Goal: Task Accomplishment & Management: Manage account settings

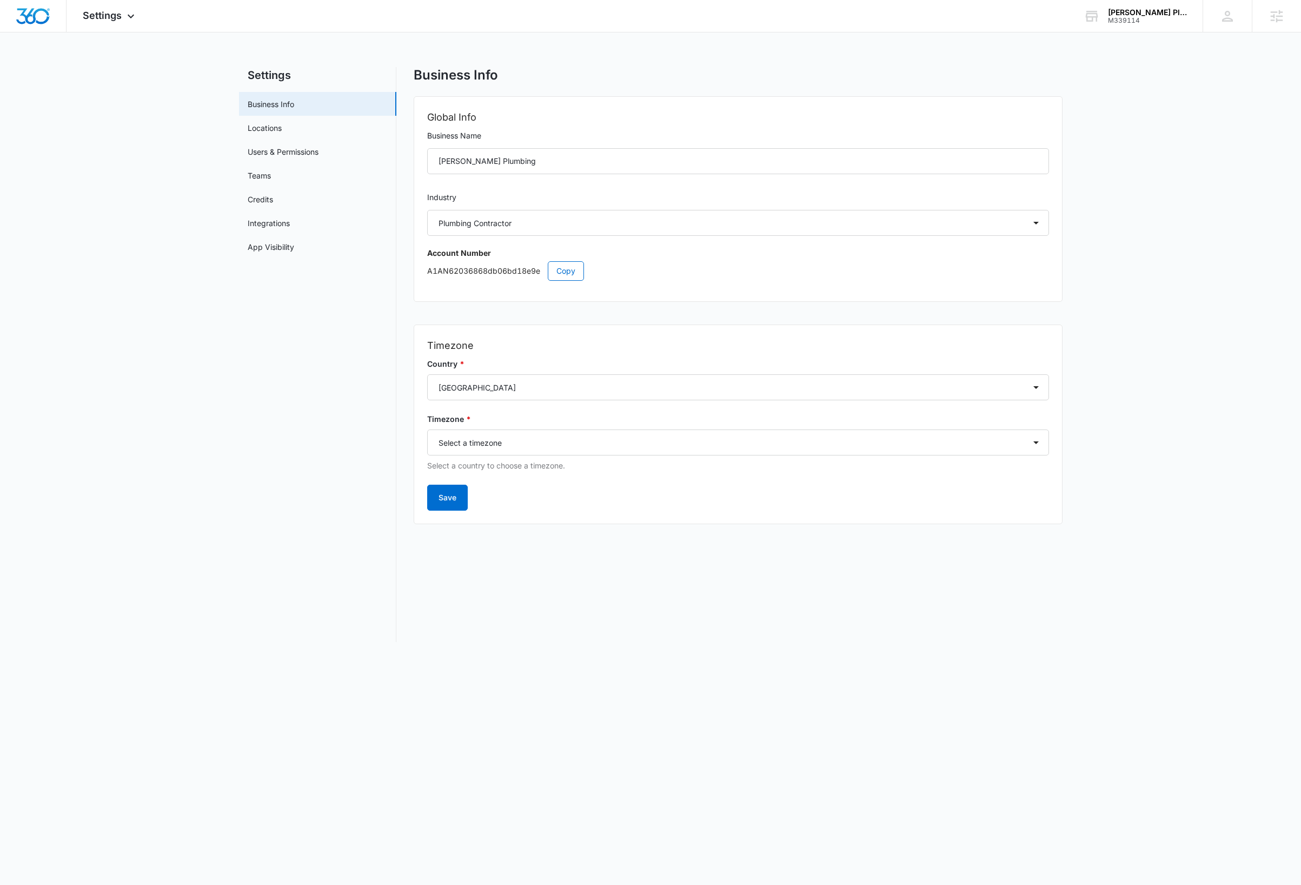
select select "8"
select select "US"
select select "America/Denver"
click at [1163, 15] on div "[PERSON_NAME] Plumbing" at bounding box center [1147, 12] width 79 height 9
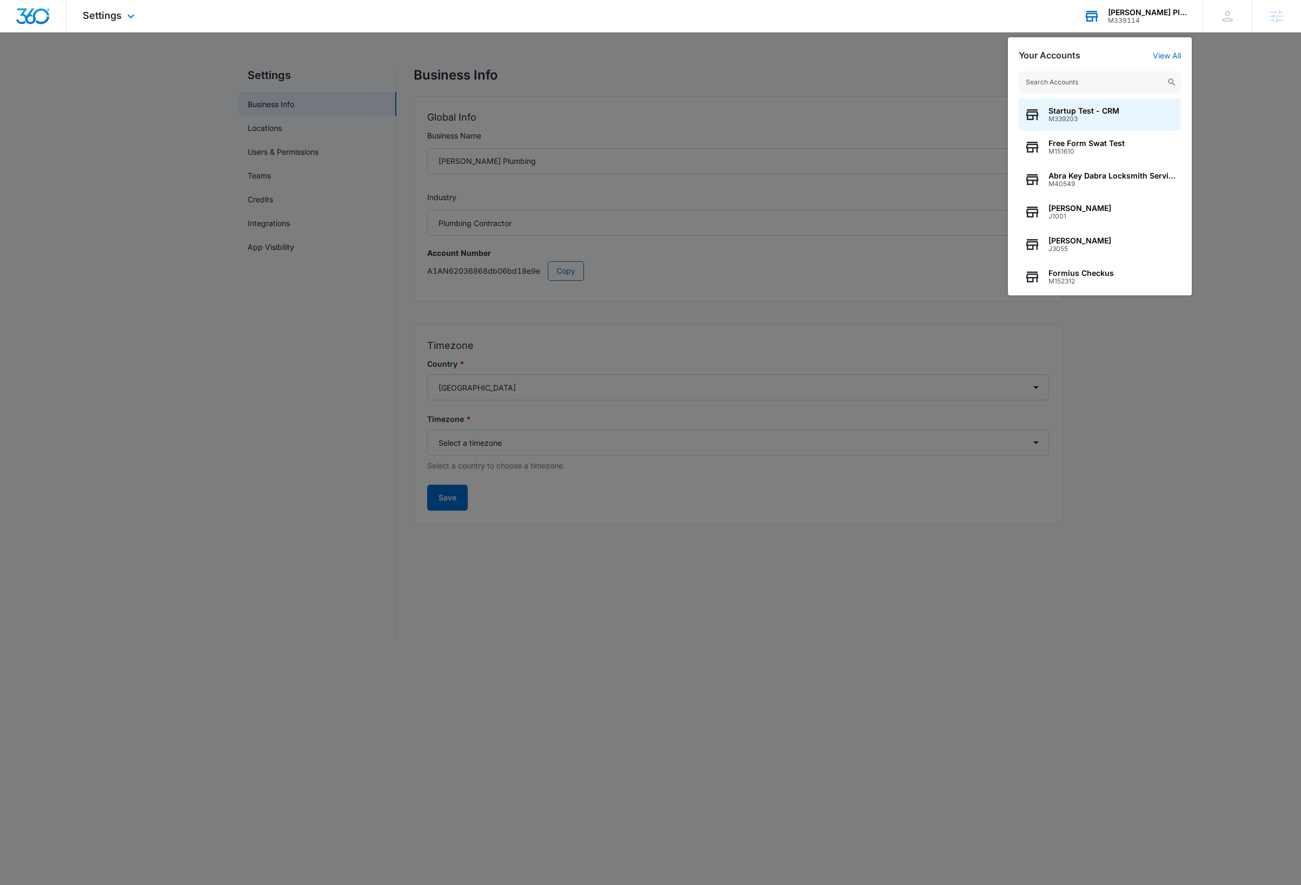
click at [1108, 84] on input "text" at bounding box center [1100, 82] width 162 height 22
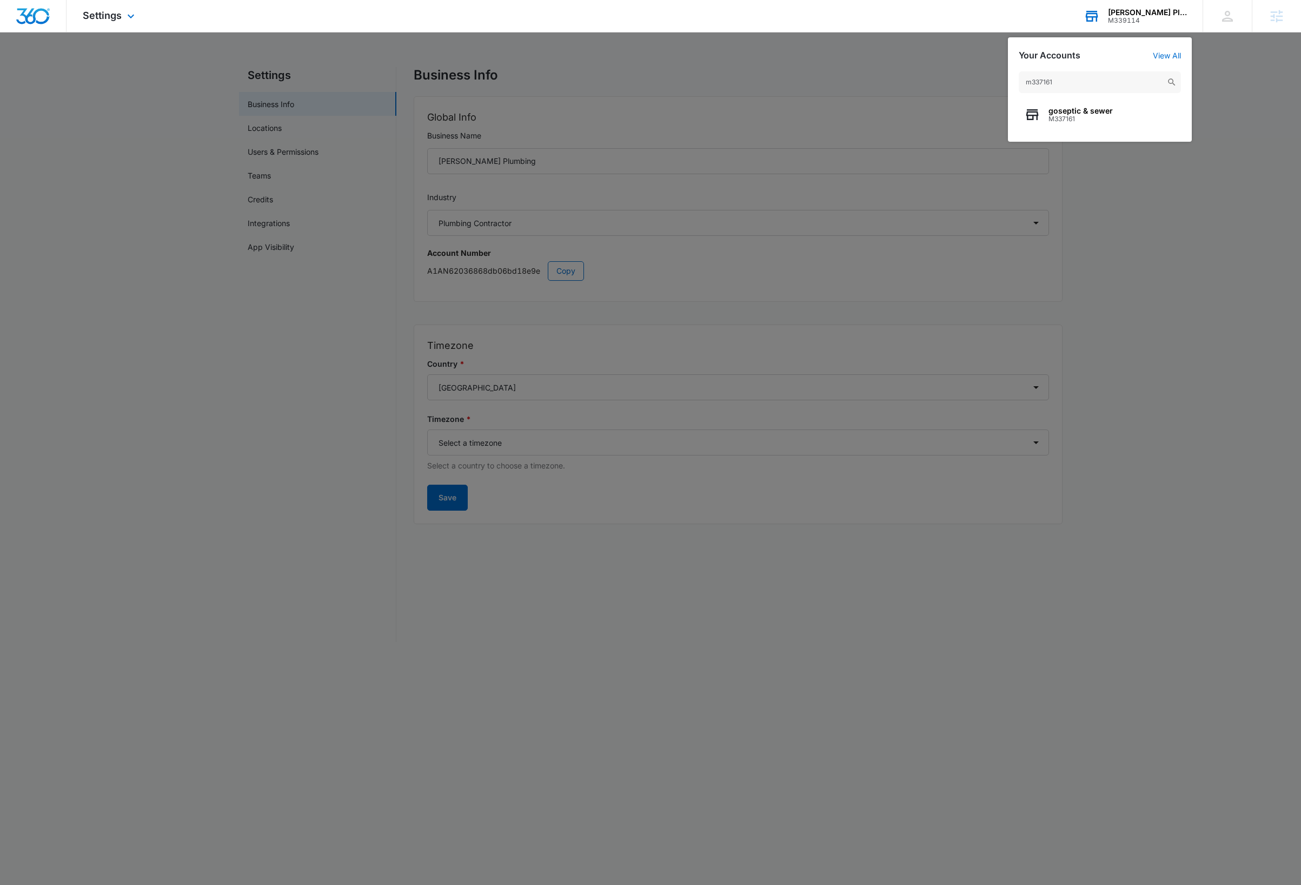
type input "m337161"
click at [1115, 96] on div "m337161 goseptic & sewer M337161" at bounding box center [1100, 101] width 184 height 81
click at [1116, 114] on div "goseptic & sewer M337161" at bounding box center [1100, 114] width 162 height 32
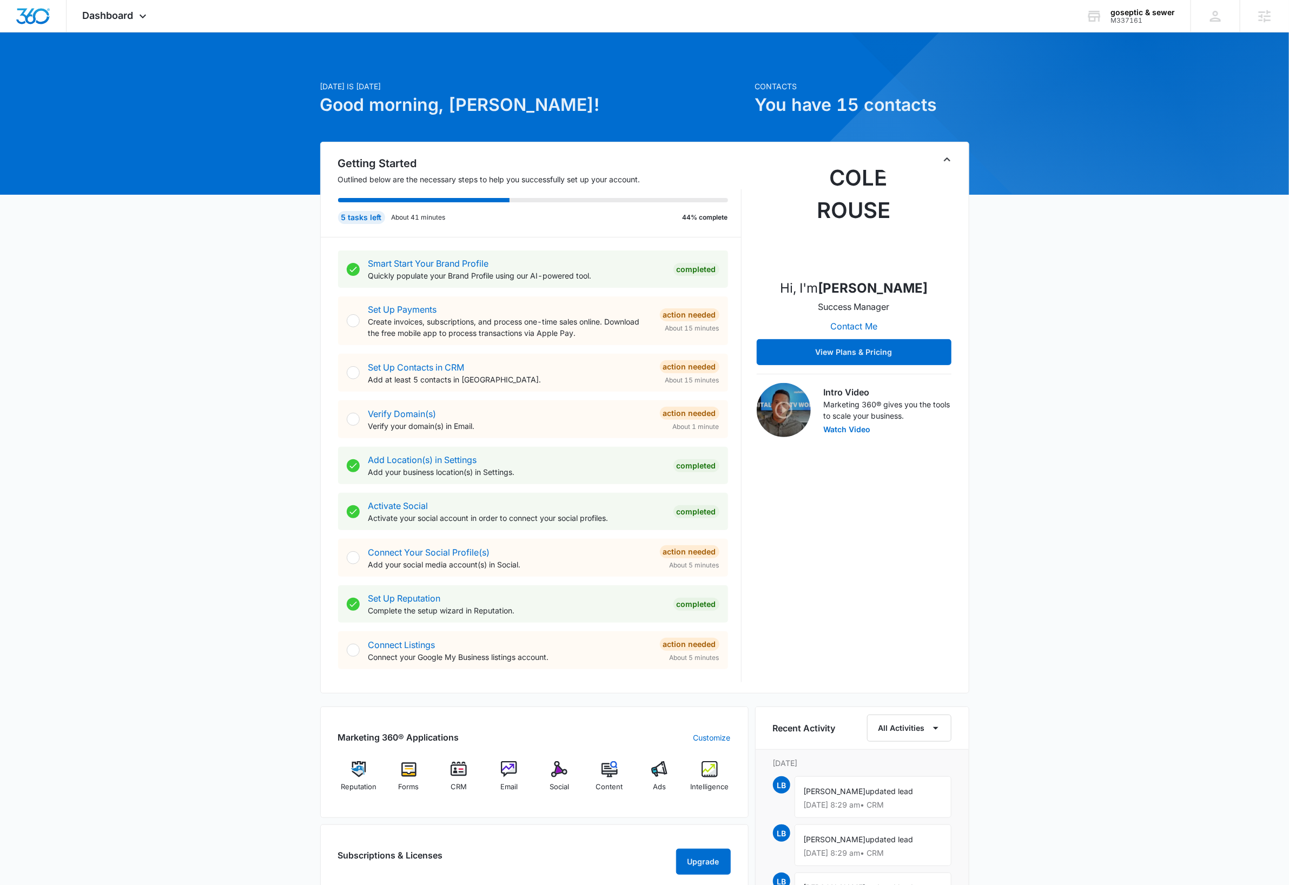
drag, startPoint x: 949, startPoint y: 163, endPoint x: 953, endPoint y: 169, distance: 7.8
click at [949, 163] on icon "Toggle Collapse" at bounding box center [947, 159] width 13 height 13
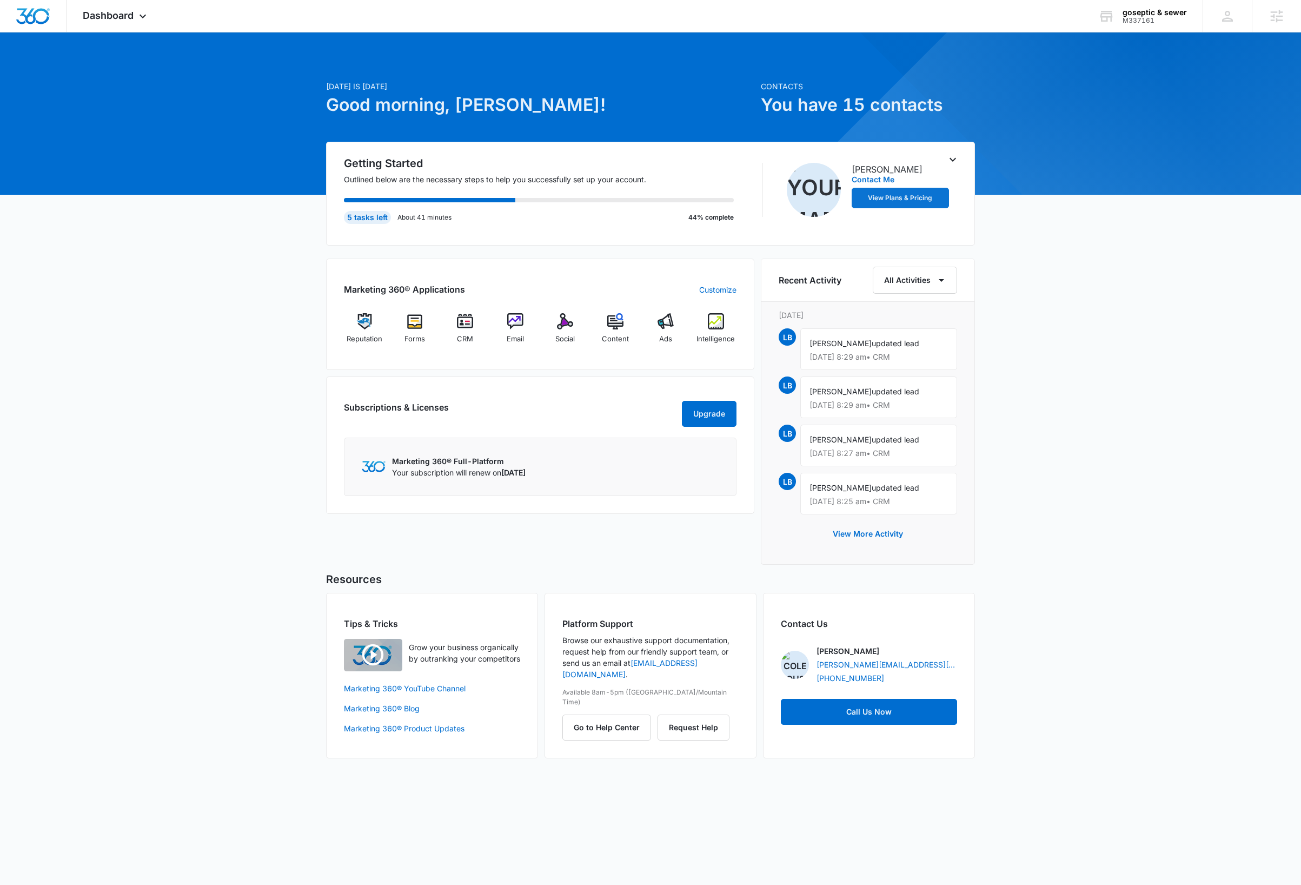
click at [1084, 368] on div "Today is Thursday, October 9th Good morning, Dave! Contacts You have 15 contact…" at bounding box center [650, 408] width 1301 height 725
drag, startPoint x: 148, startPoint y: 13, endPoint x: 151, endPoint y: 58, distance: 45.5
click at [148, 13] on icon at bounding box center [142, 16] width 13 height 13
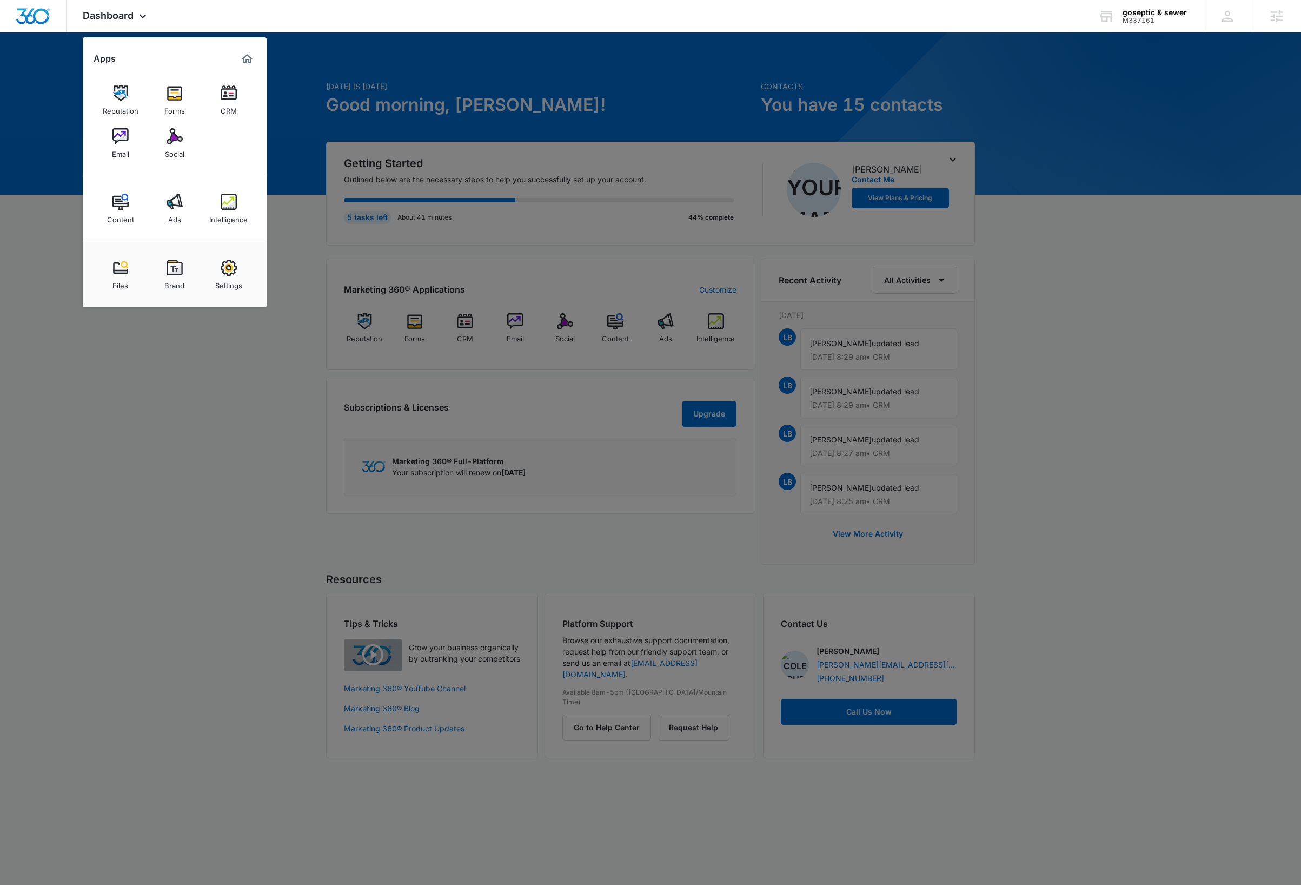
drag, startPoint x: 230, startPoint y: 278, endPoint x: 233, endPoint y: 306, distance: 27.8
click at [230, 278] on div "Settings" at bounding box center [228, 283] width 27 height 14
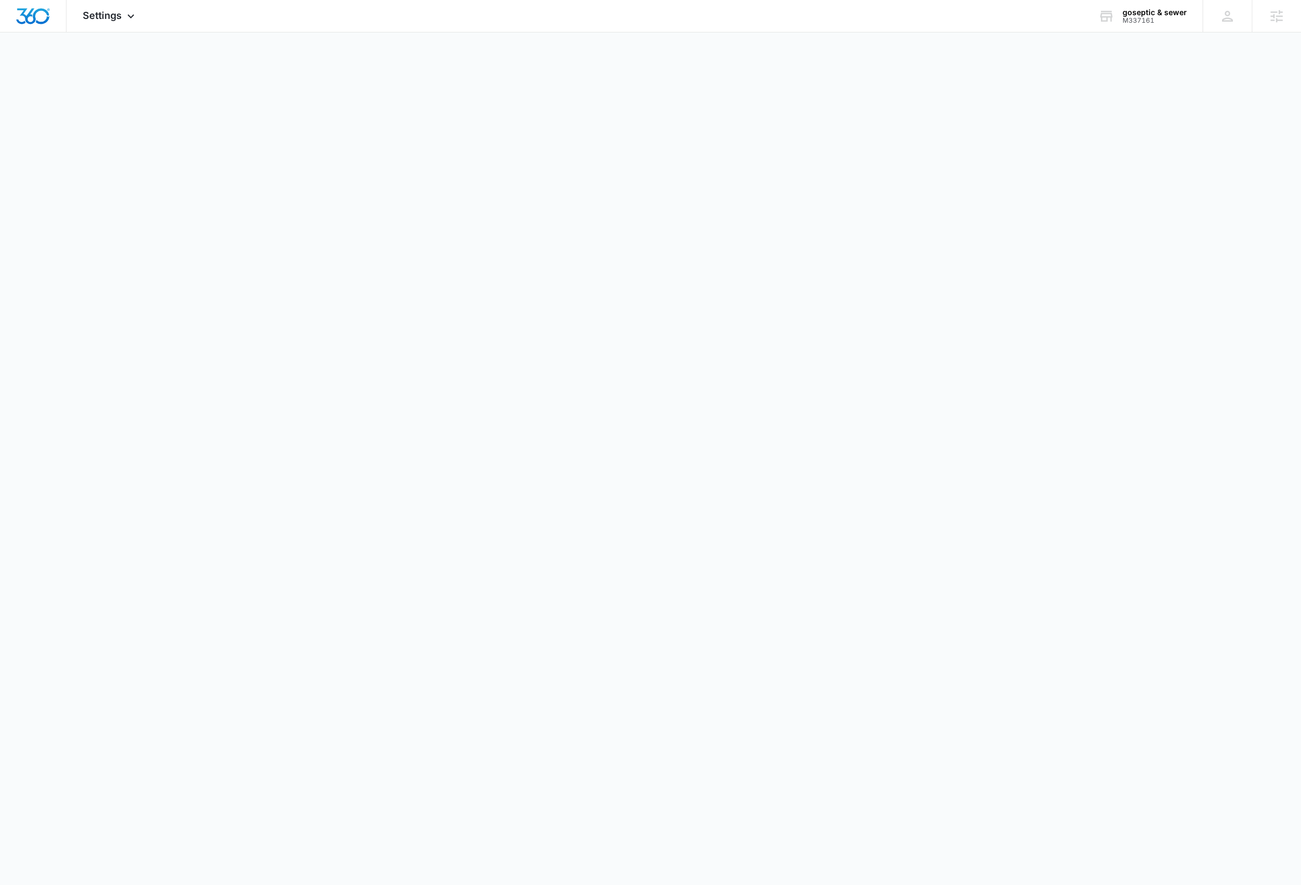
select select "8"
select select "US"
select select "America/New_York"
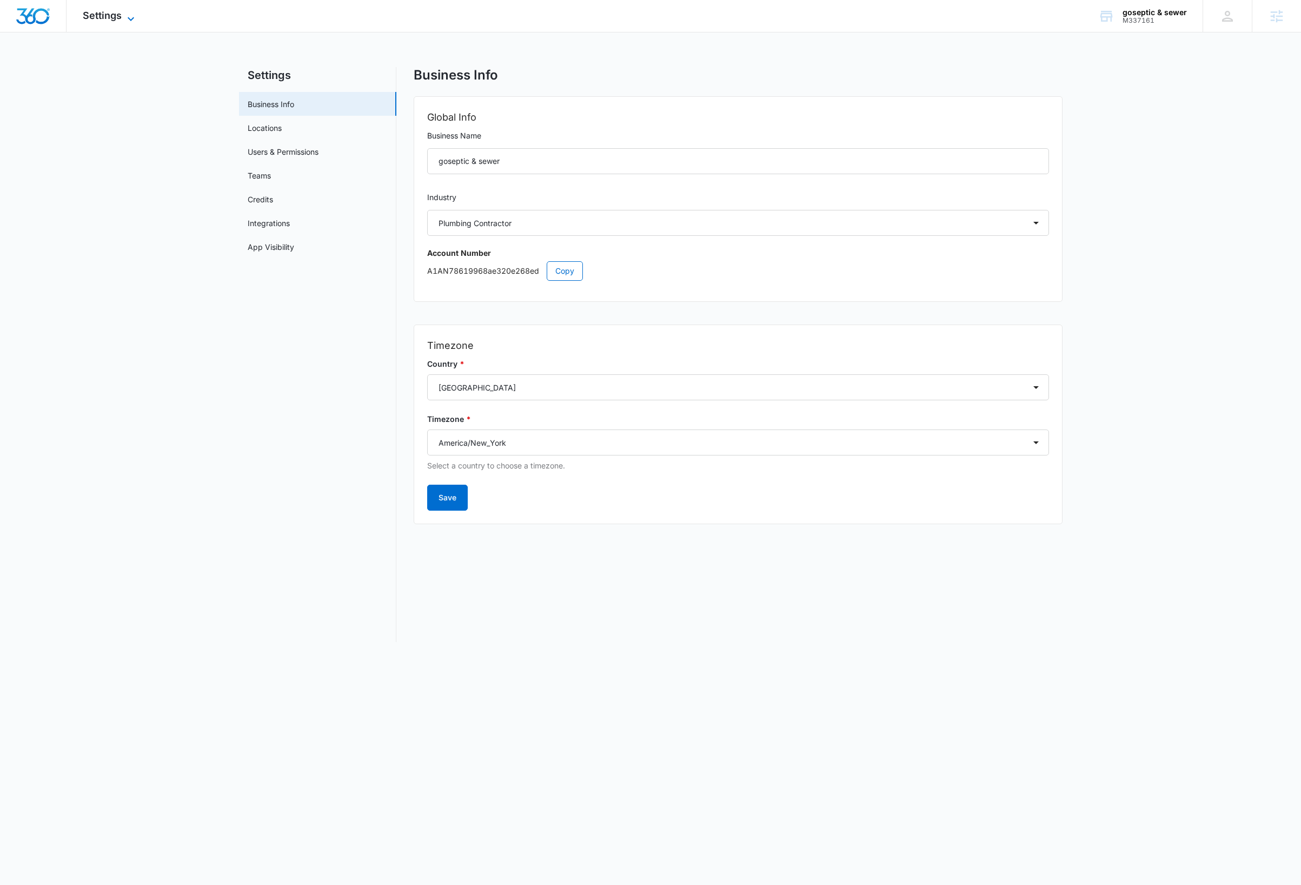
click at [134, 18] on icon at bounding box center [130, 18] width 13 height 13
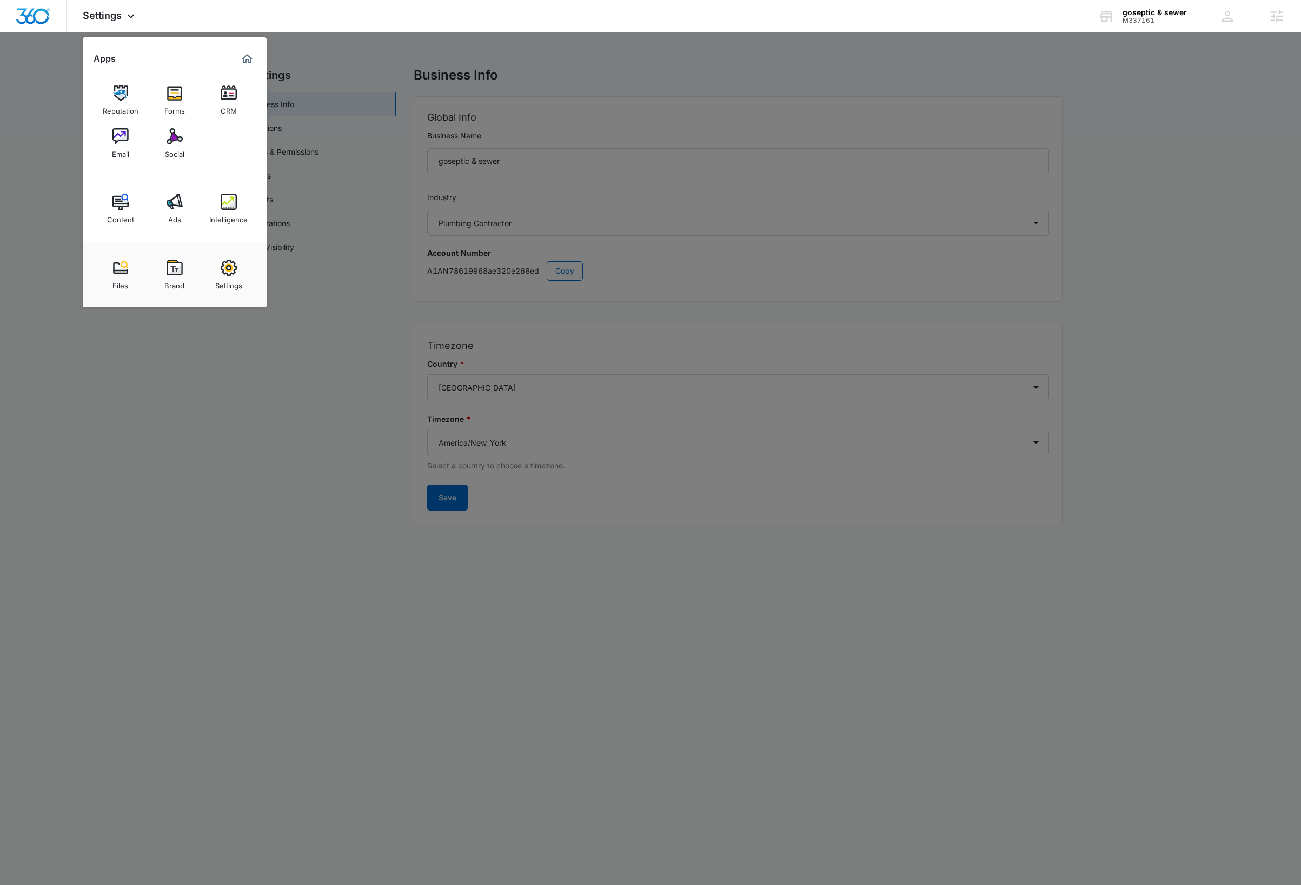
click at [217, 210] on div "Intelligence" at bounding box center [228, 217] width 38 height 14
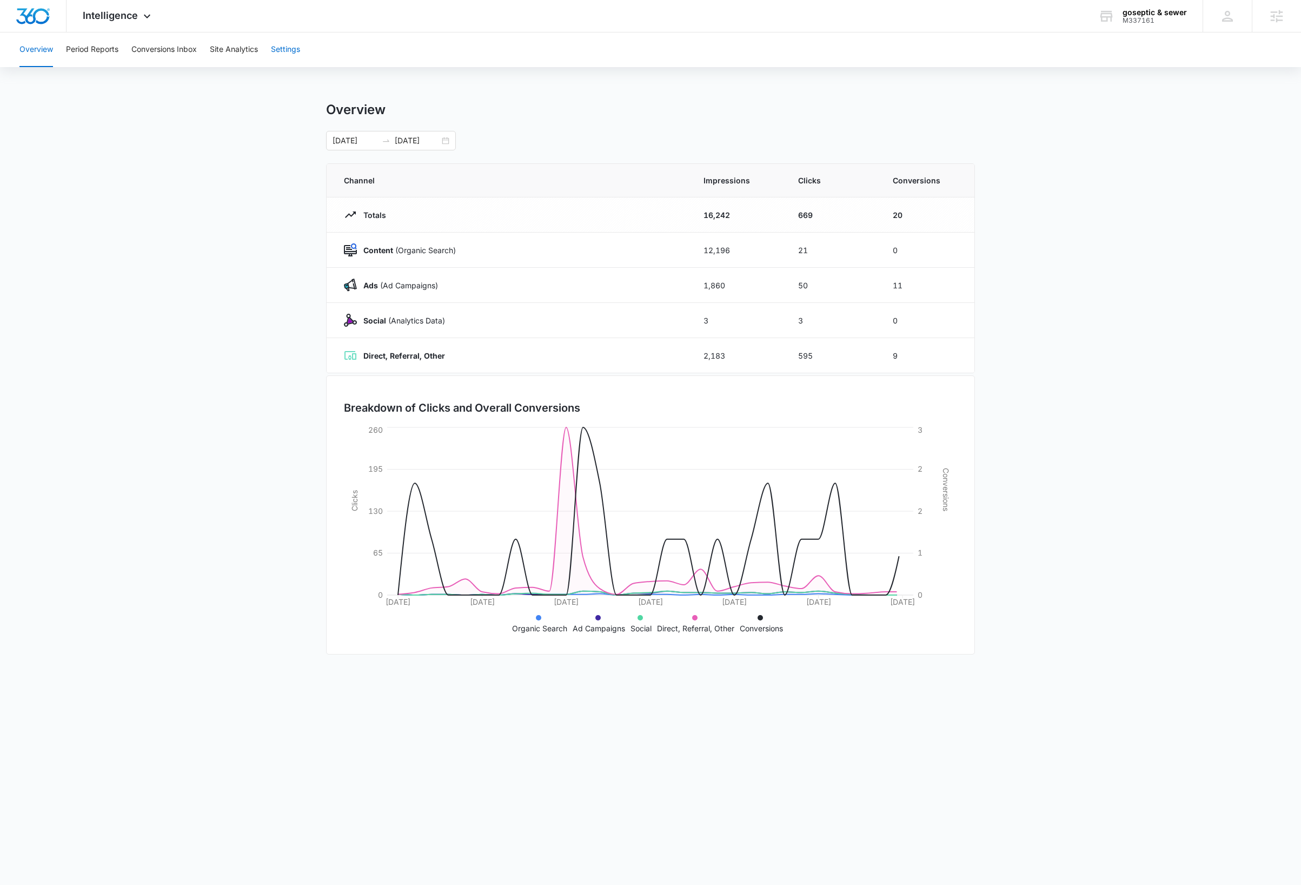
click at [293, 51] on button "Settings" at bounding box center [285, 49] width 29 height 35
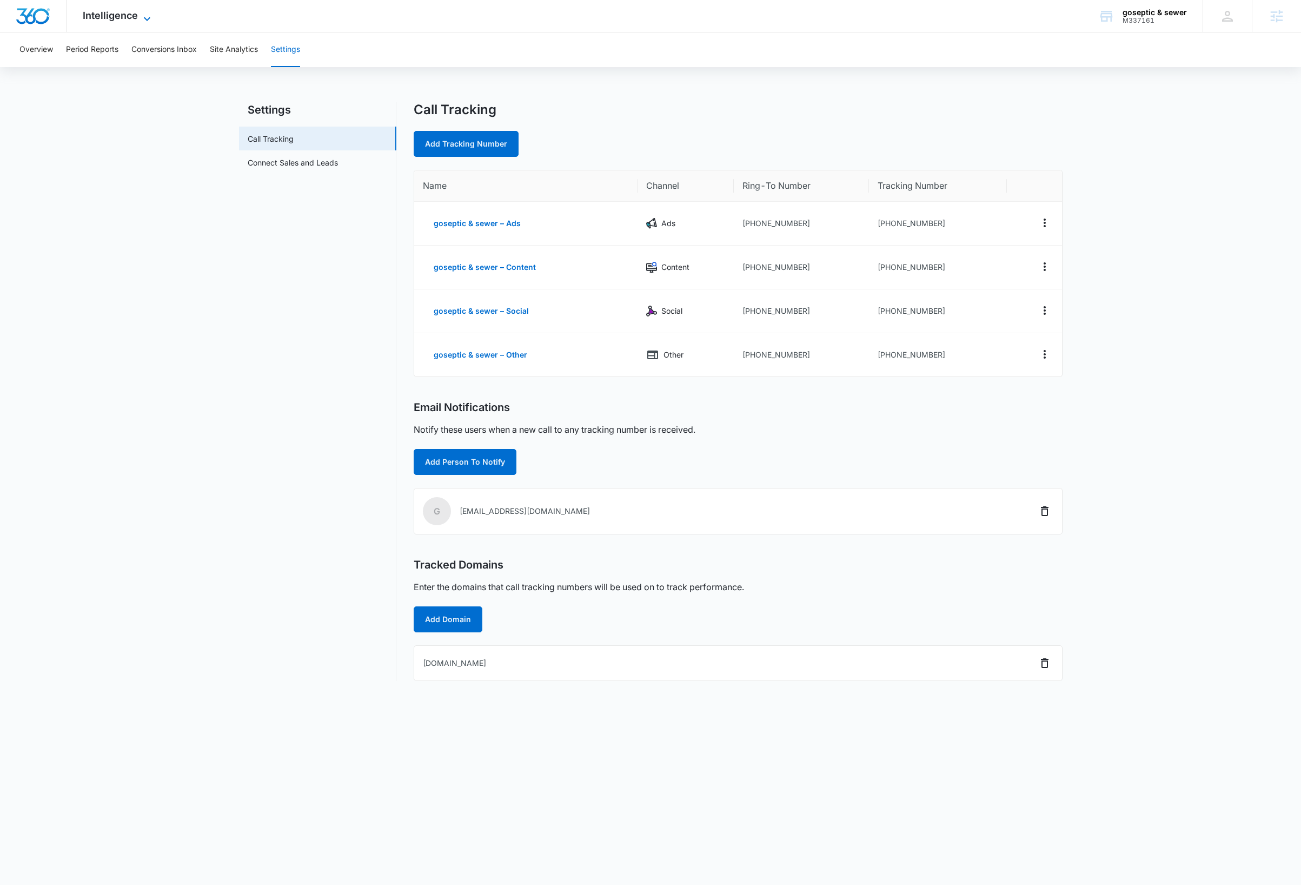
click at [144, 19] on icon at bounding box center [147, 18] width 13 height 13
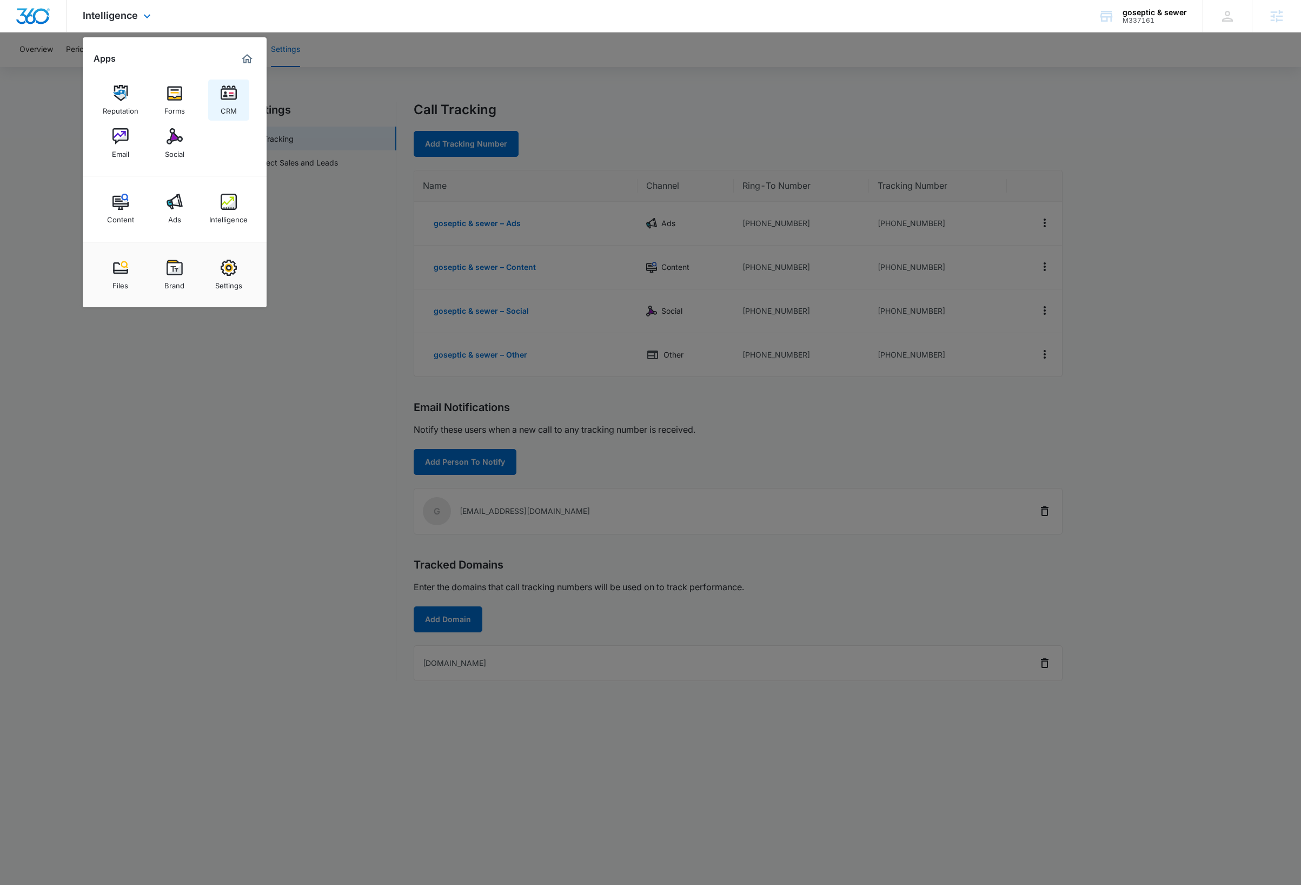
click at [227, 96] on img at bounding box center [229, 93] width 16 height 16
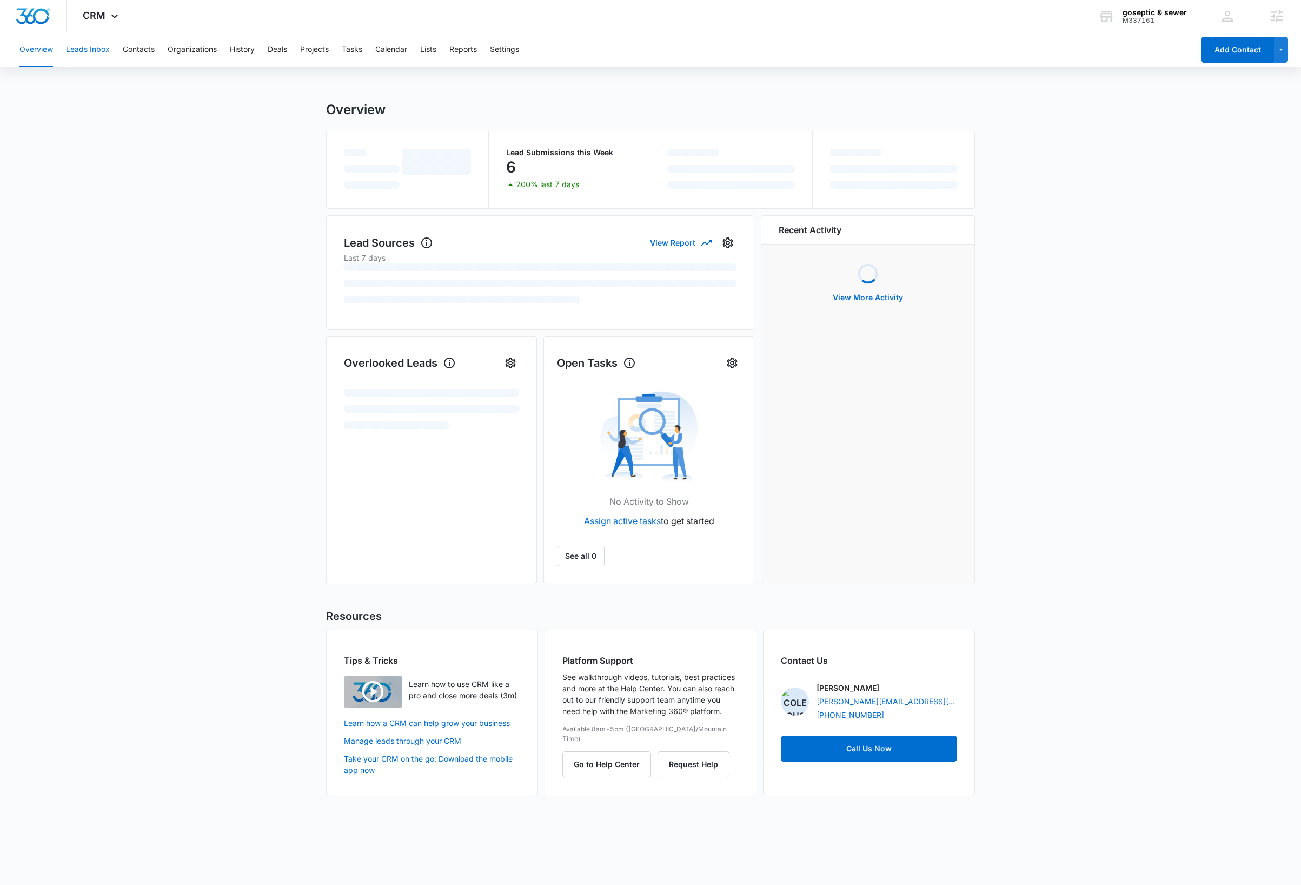
click at [87, 48] on button "Leads Inbox" at bounding box center [88, 49] width 44 height 35
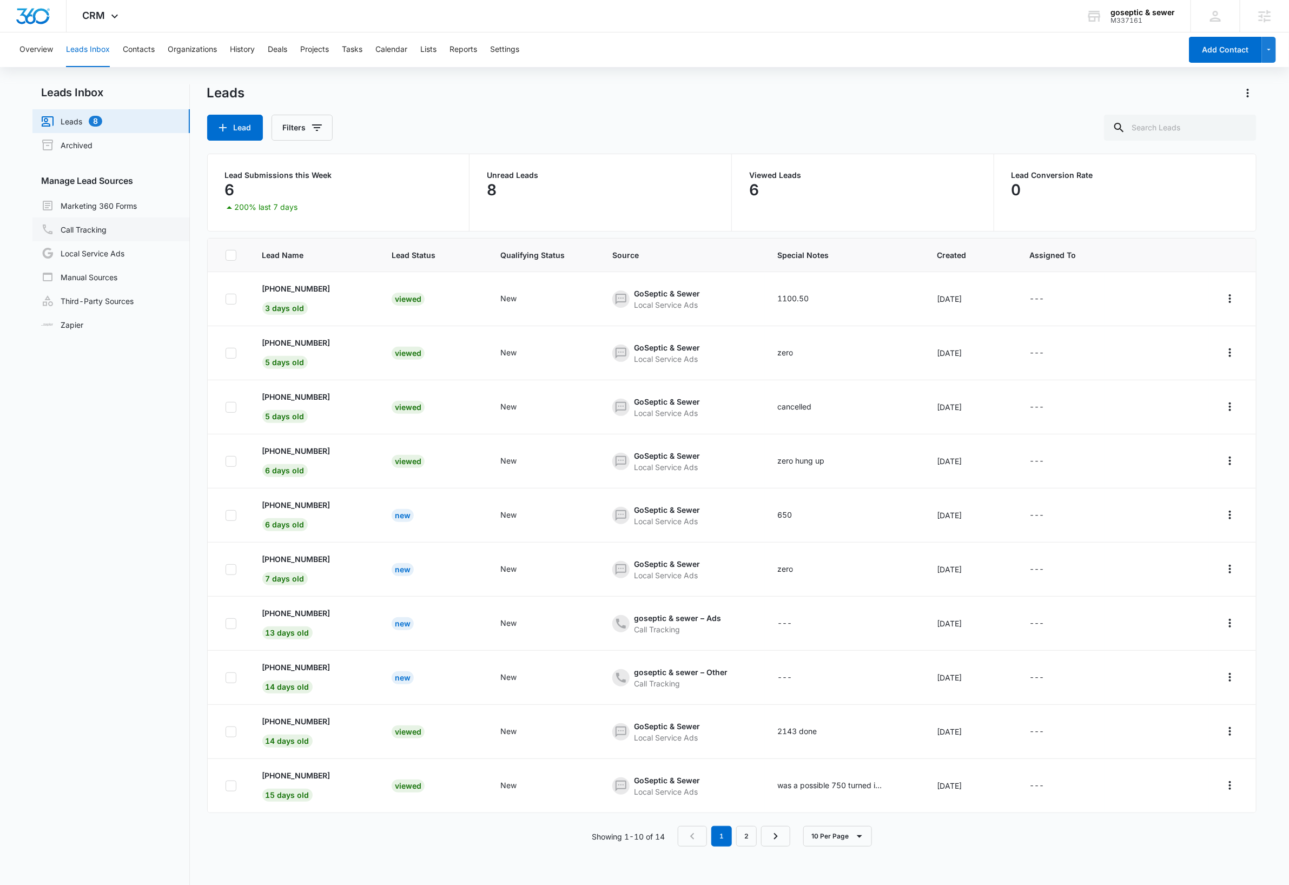
click at [94, 232] on link "Call Tracking" at bounding box center [73, 229] width 65 height 13
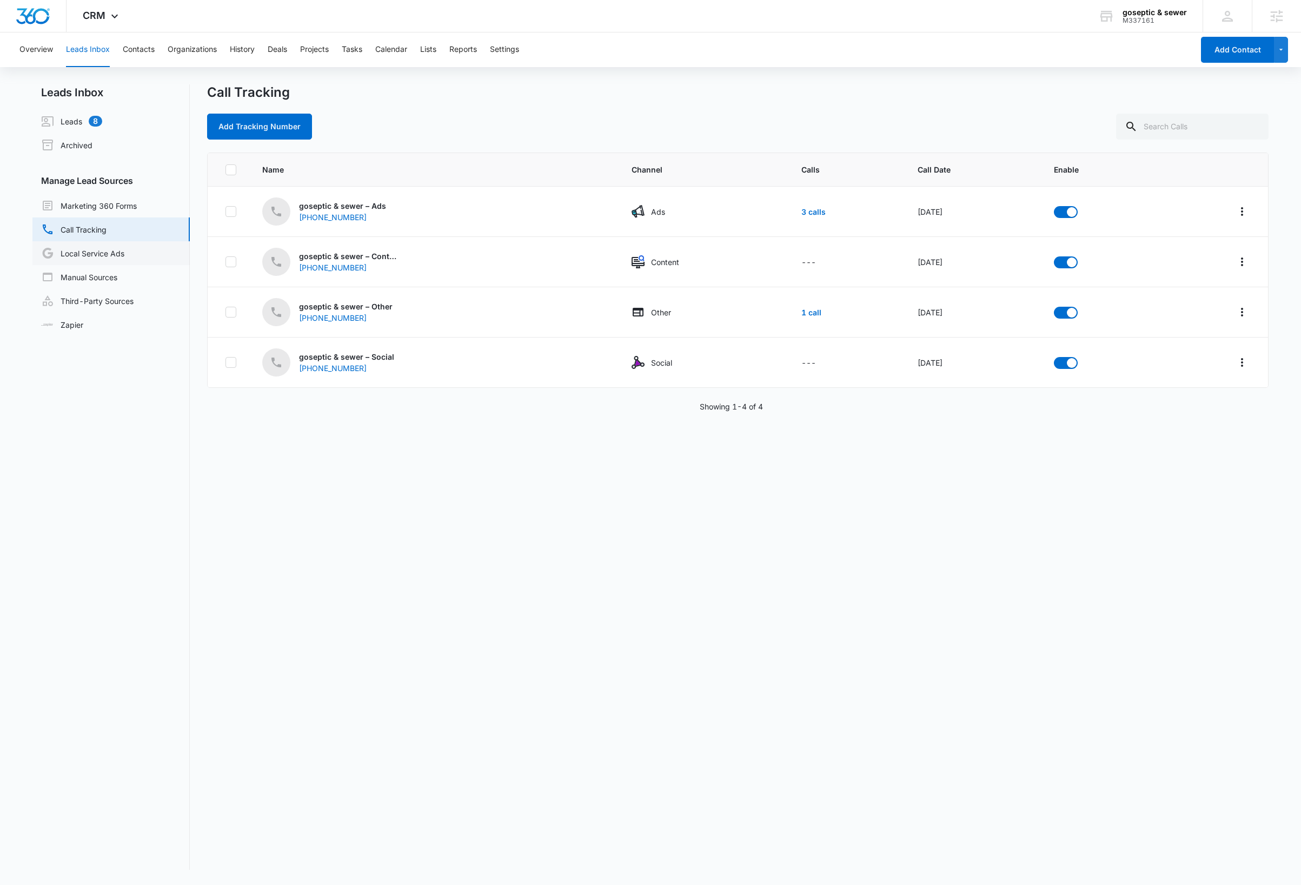
click at [103, 250] on link "Local Service Ads" at bounding box center [82, 253] width 83 height 13
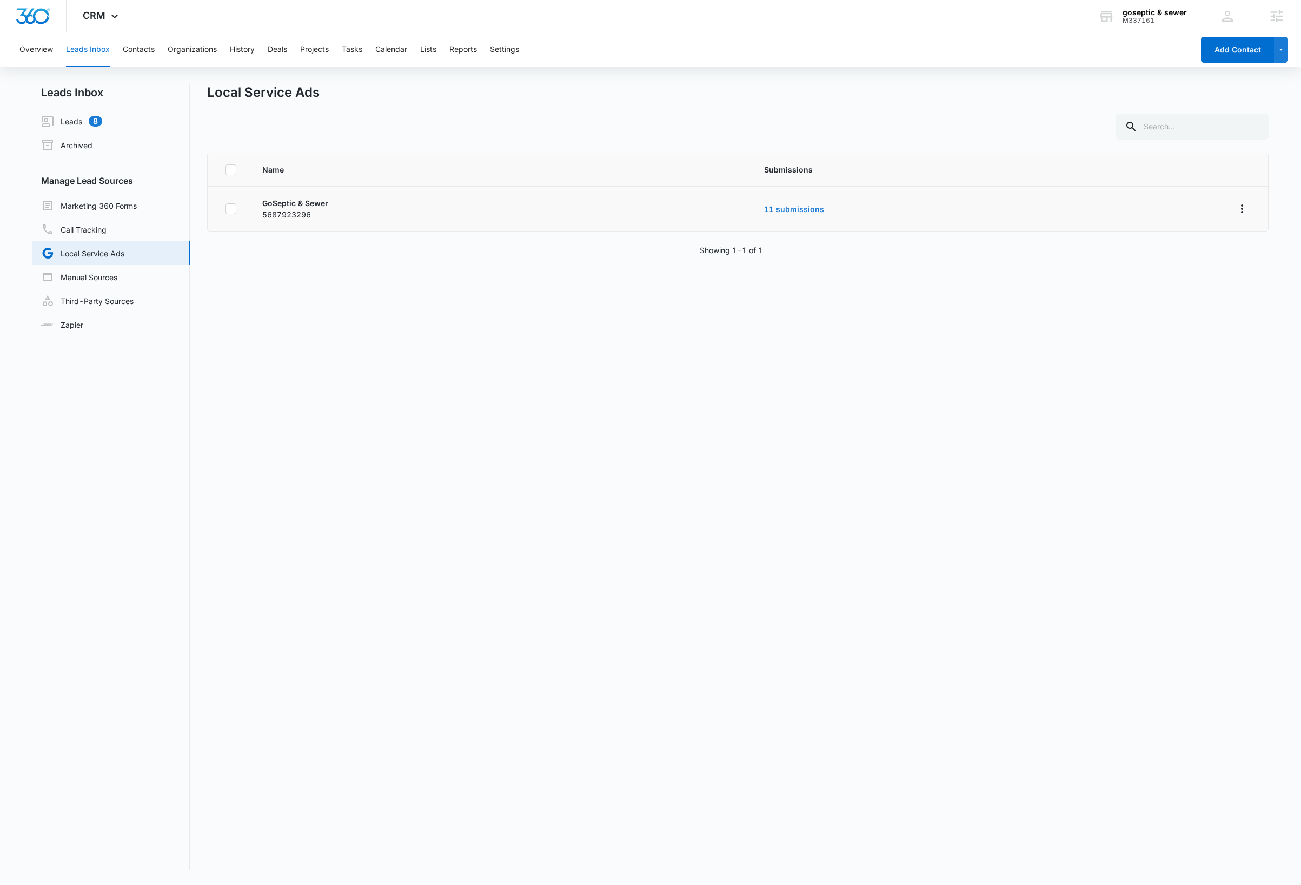
click at [802, 209] on link "11 submissions" at bounding box center [794, 208] width 60 height 9
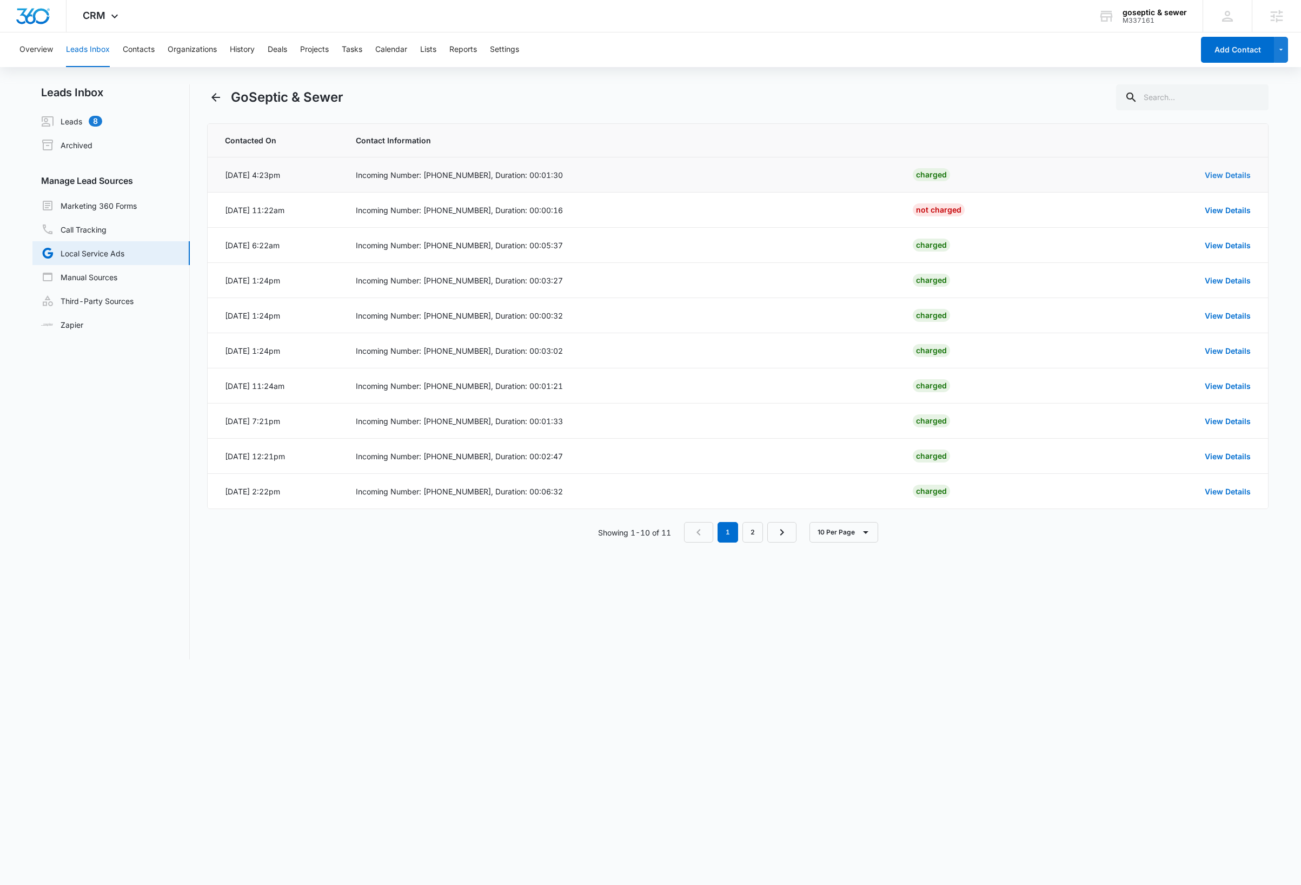
click at [1236, 173] on link "View Details" at bounding box center [1228, 174] width 46 height 9
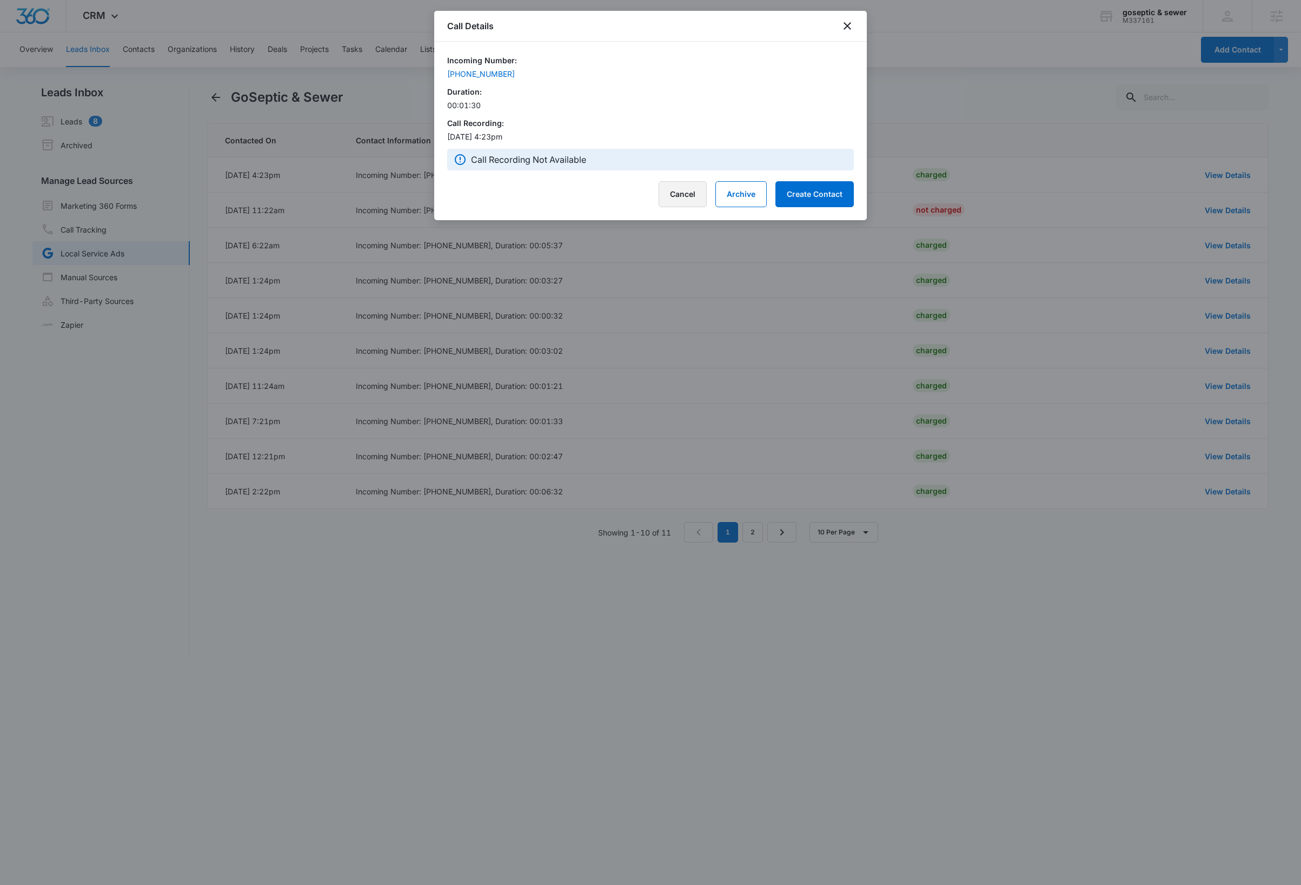
click at [671, 193] on button "Cancel" at bounding box center [683, 194] width 48 height 26
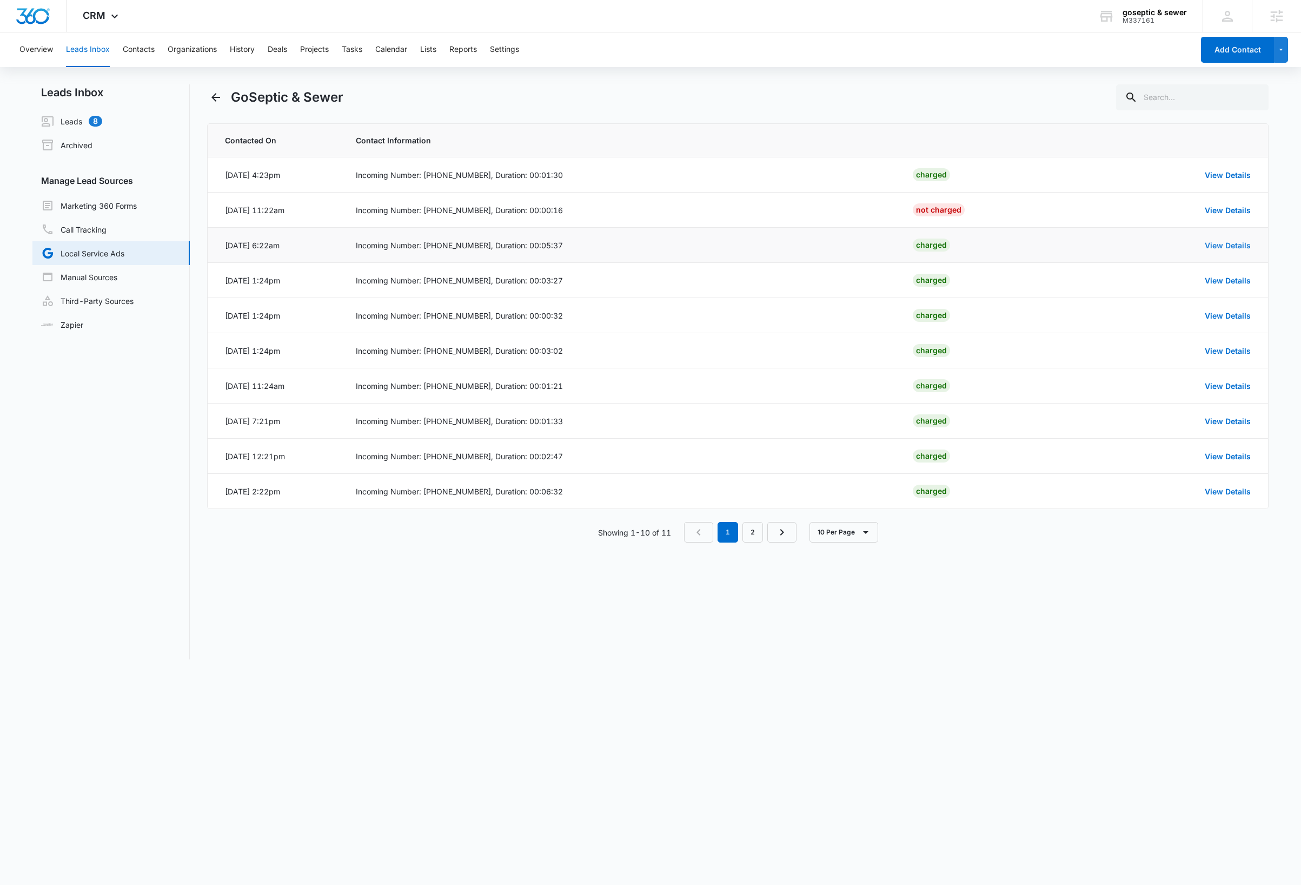
click at [1234, 244] on link "View Details" at bounding box center [1228, 245] width 46 height 9
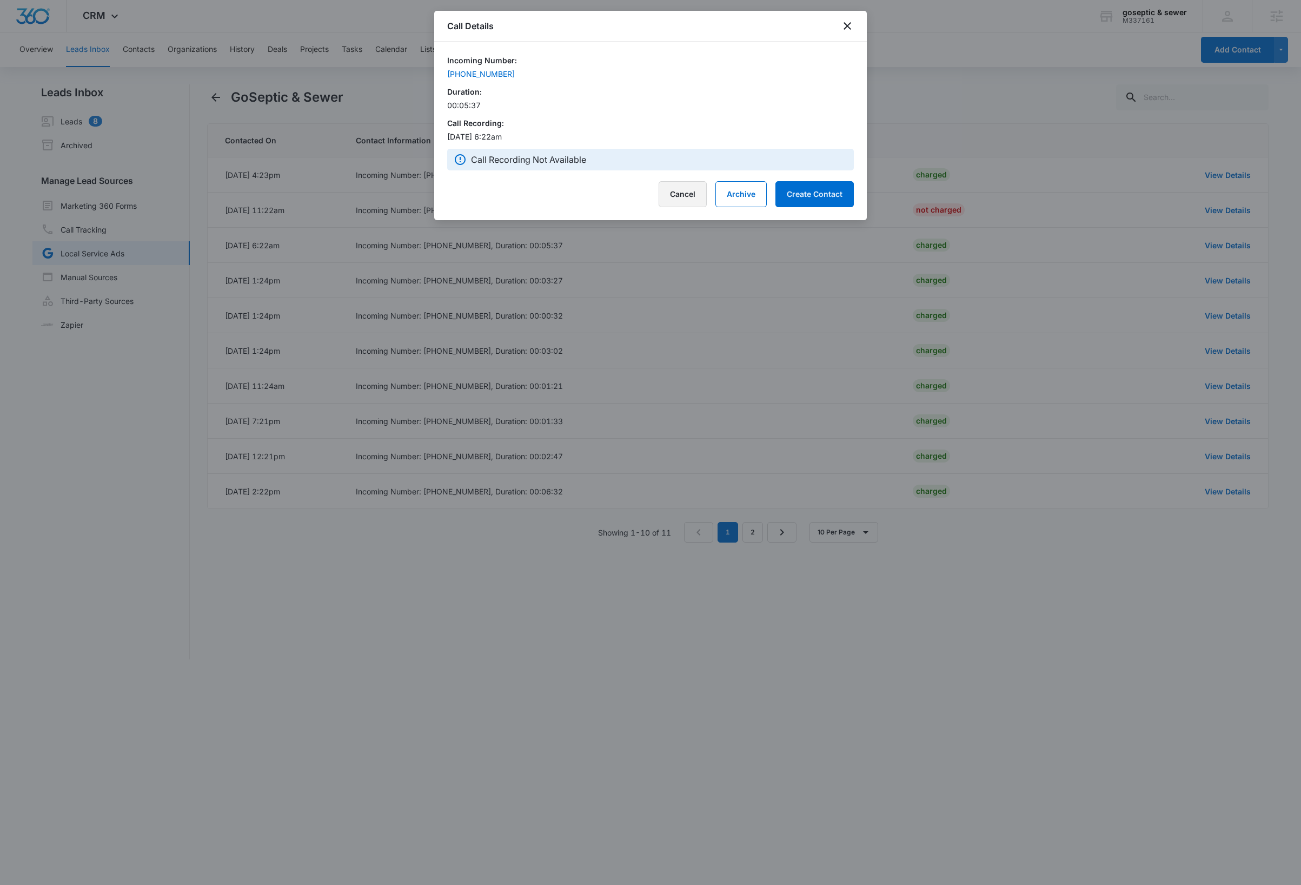
click at [694, 193] on button "Cancel" at bounding box center [683, 194] width 48 height 26
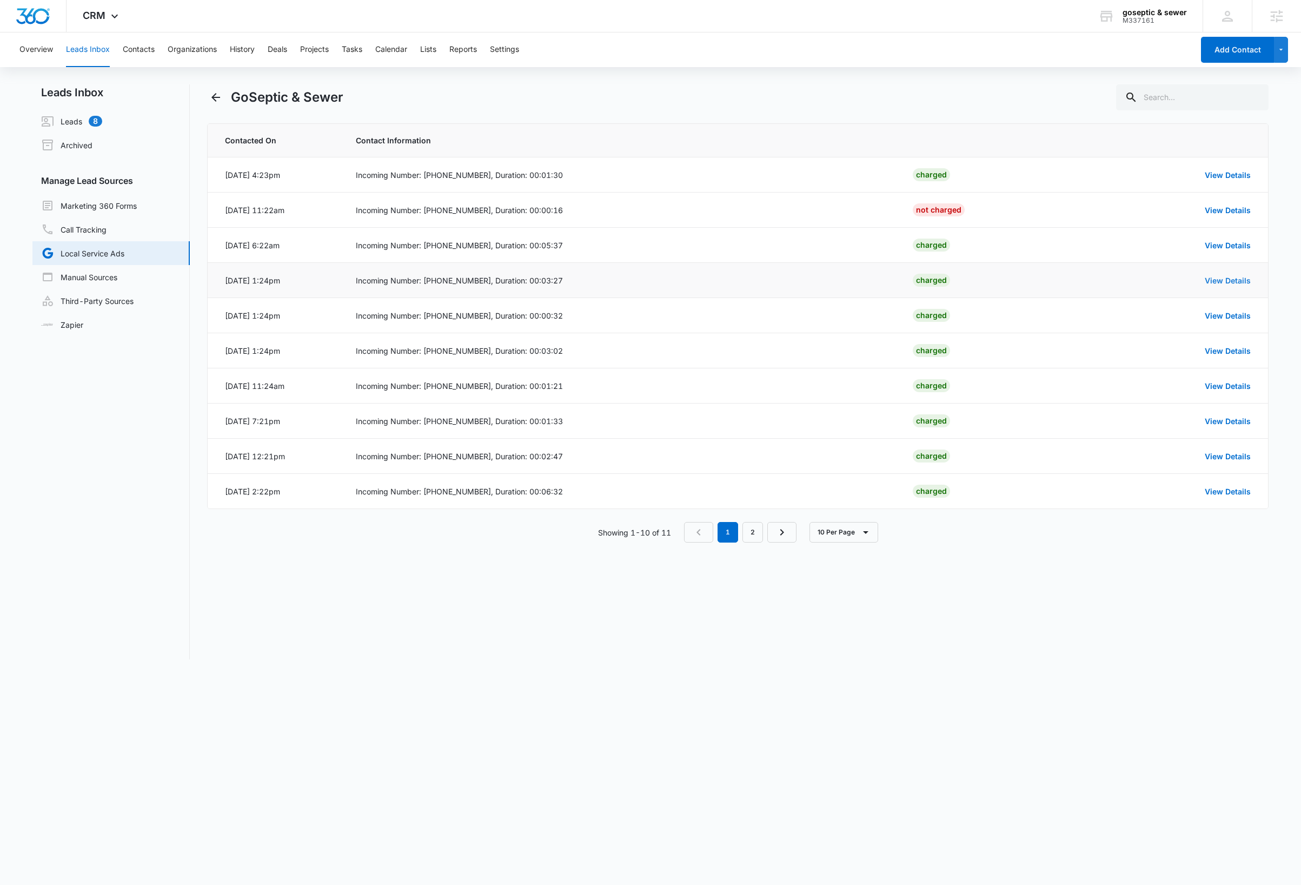
click at [1235, 282] on link "View Details" at bounding box center [1228, 280] width 46 height 9
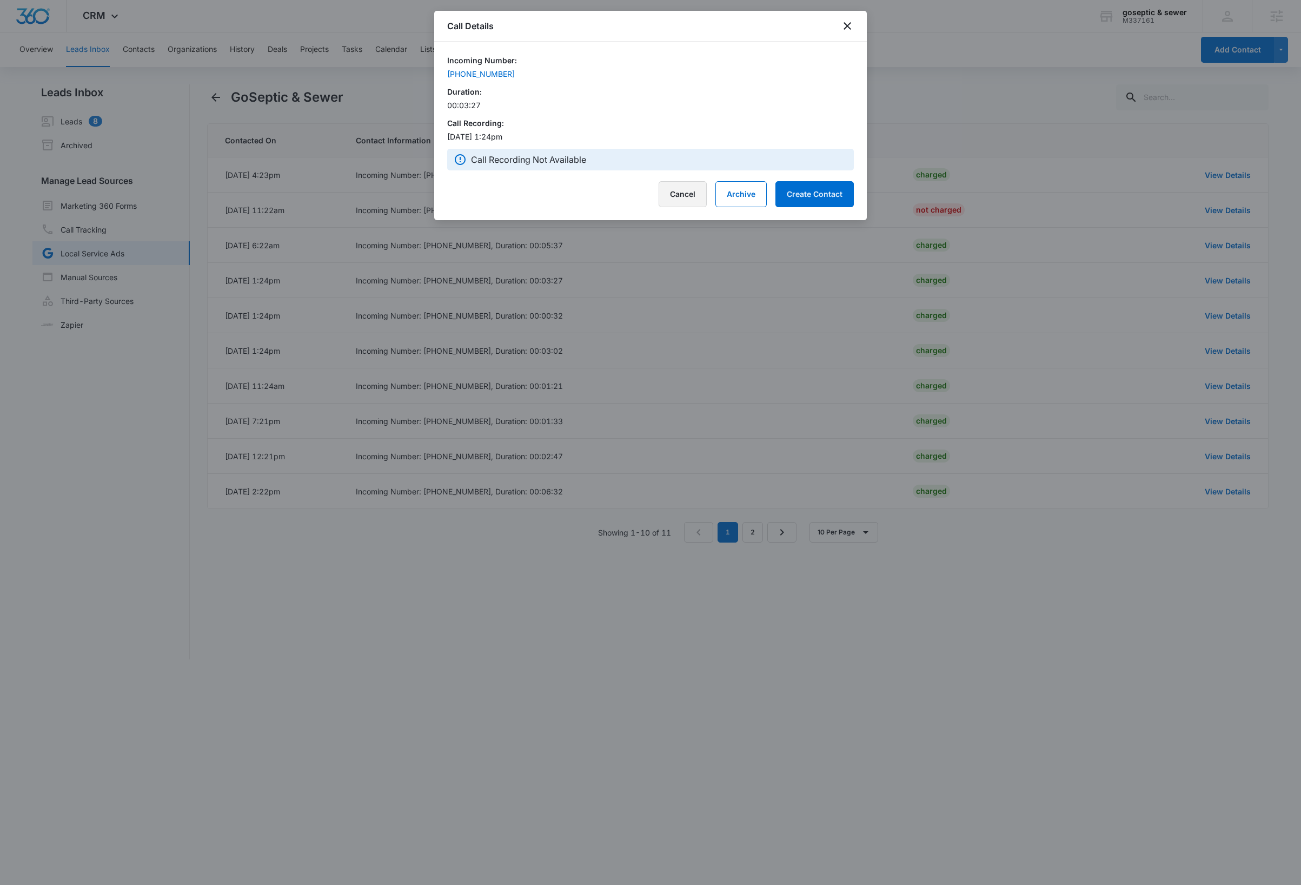
click at [673, 190] on button "Cancel" at bounding box center [683, 194] width 48 height 26
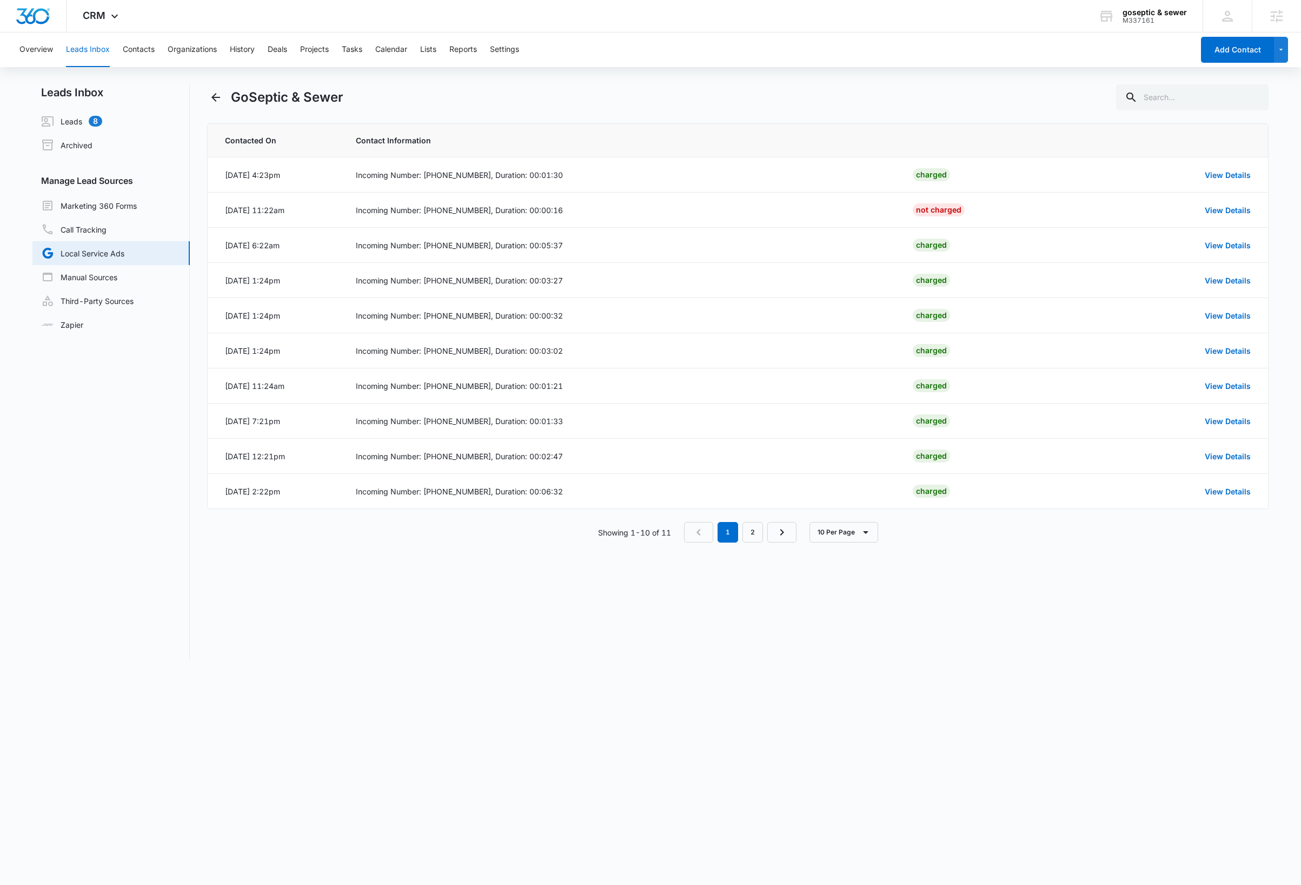
click at [451, 640] on div "GoSeptic & Sewer Contacted On Contact Information Oct 5, 2025 at 4:23pm Incomin…" at bounding box center [738, 371] width 1062 height 575
click at [1216, 492] on link "View Details" at bounding box center [1228, 491] width 46 height 9
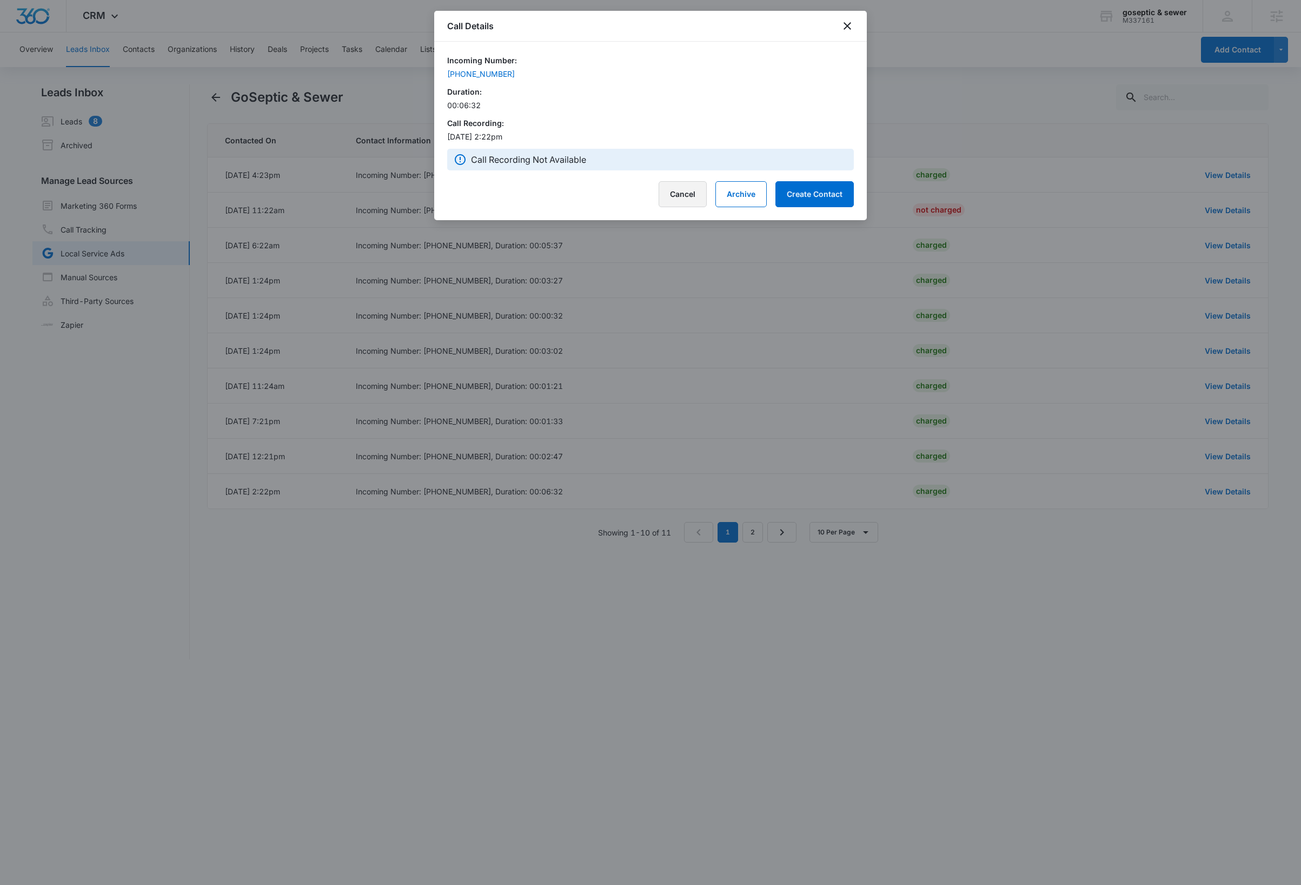
click at [671, 189] on button "Cancel" at bounding box center [683, 194] width 48 height 26
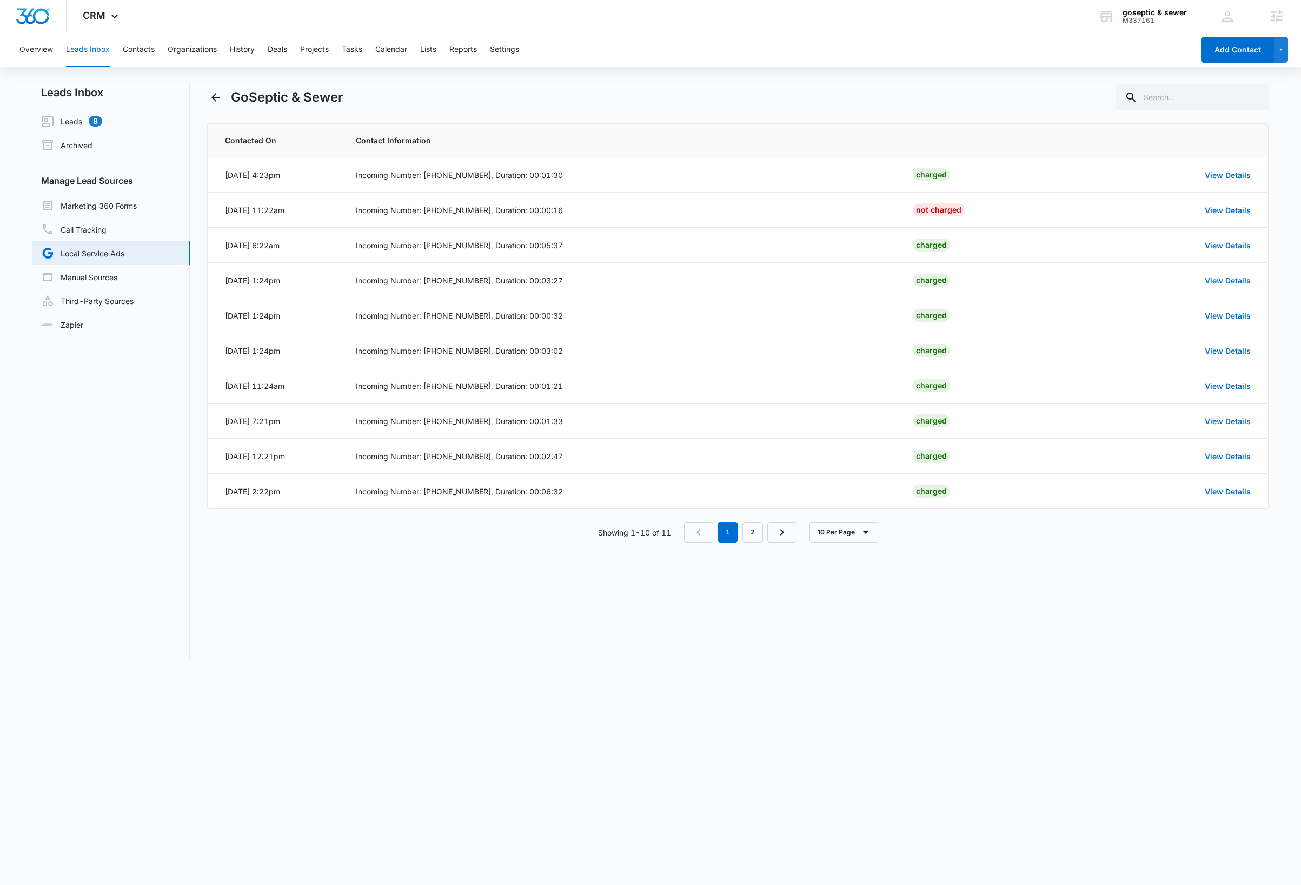
click at [445, 649] on div "GoSeptic & Sewer Contacted On Contact Information Oct 5, 2025 at 4:23pm Incomin…" at bounding box center [738, 371] width 1062 height 575
click at [95, 230] on link "Call Tracking" at bounding box center [73, 229] width 65 height 13
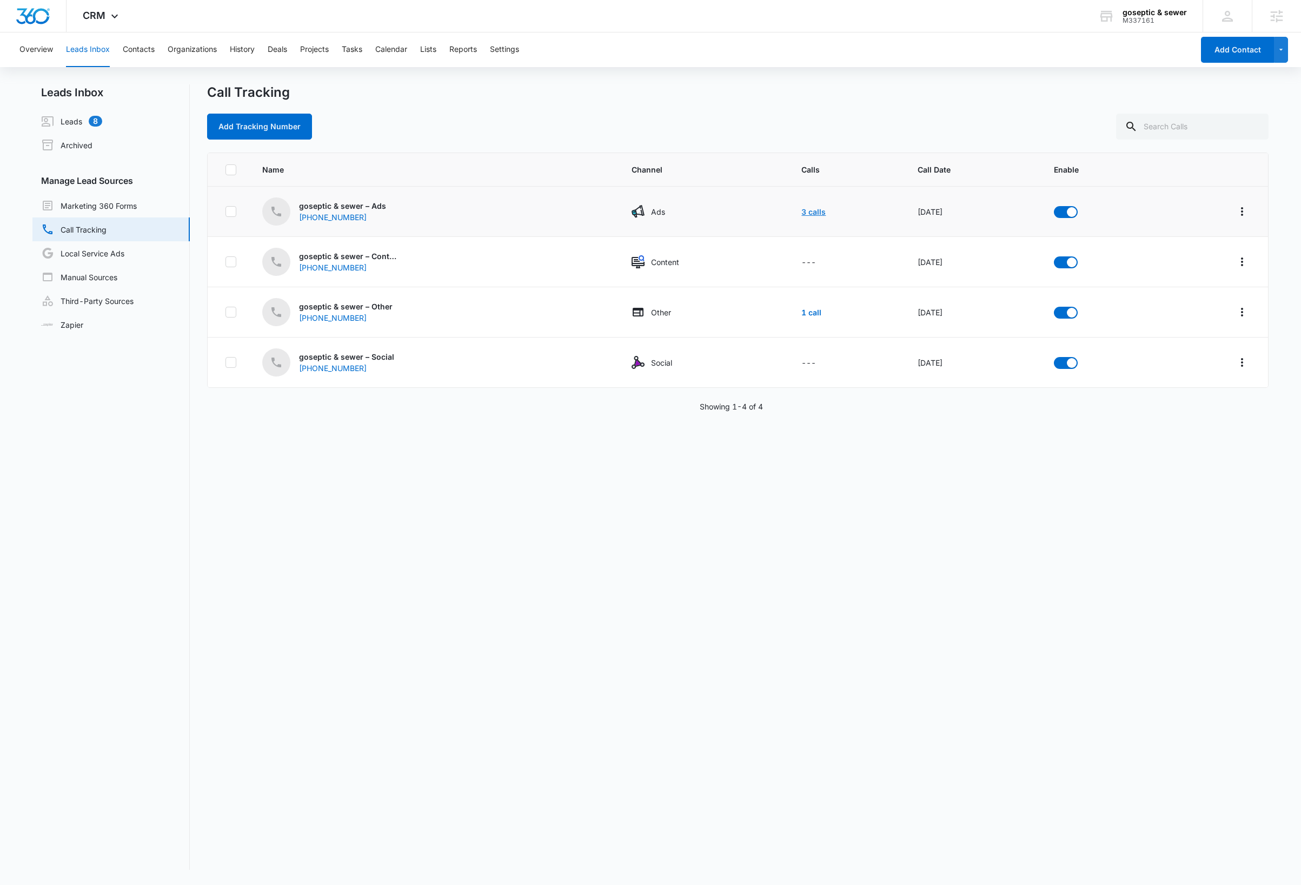
click at [802, 215] on link "3 calls" at bounding box center [814, 211] width 24 height 9
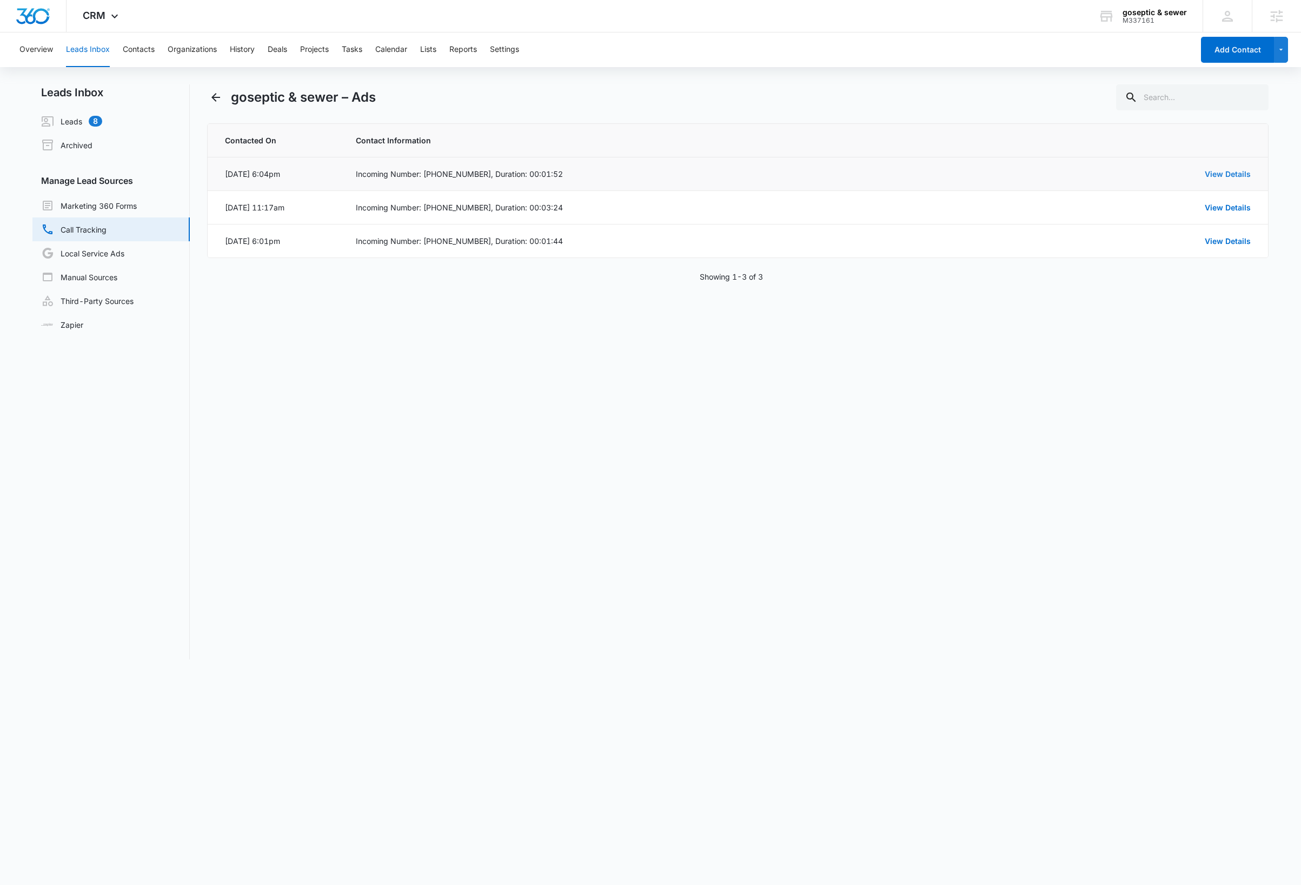
click at [1213, 176] on link "View Details" at bounding box center [1228, 173] width 46 height 9
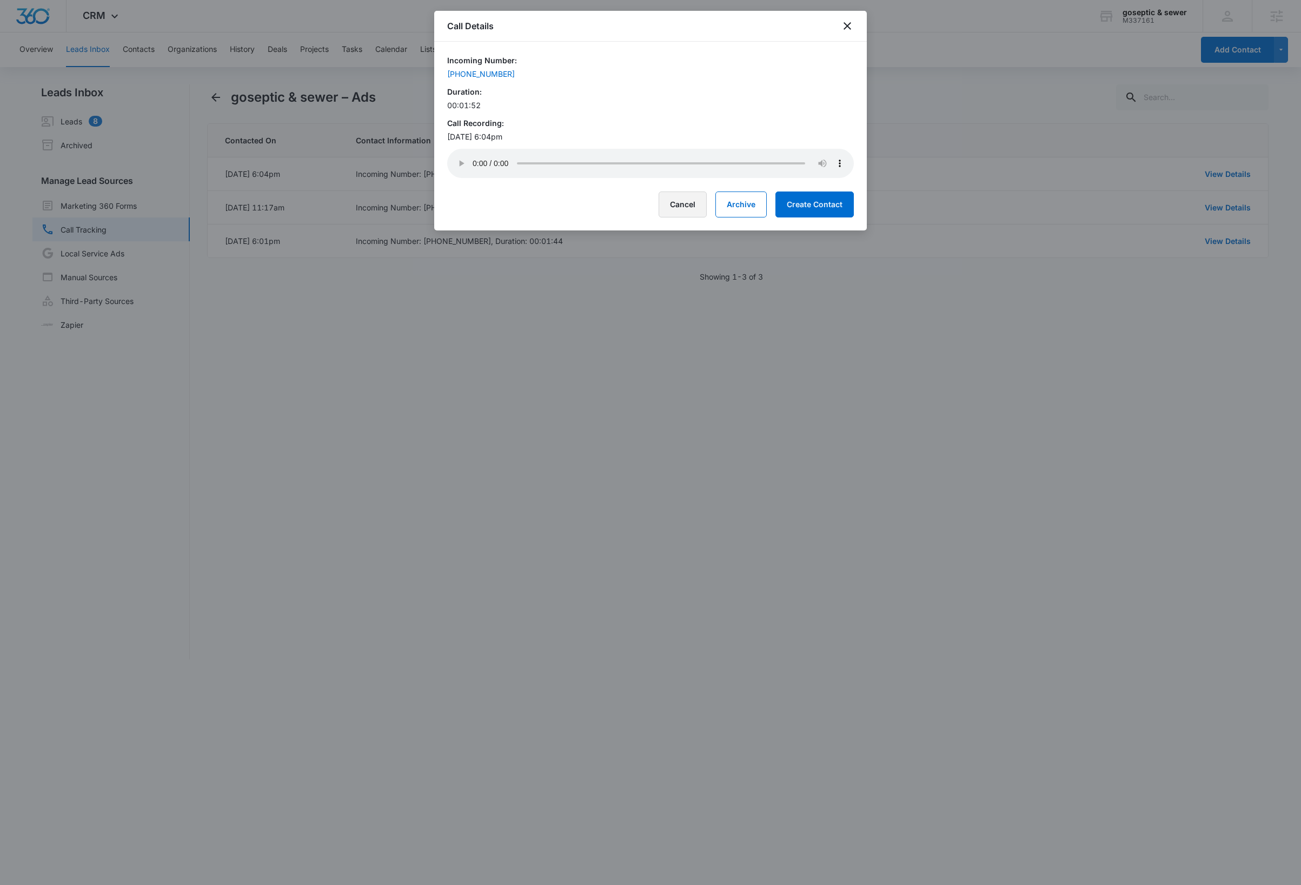
click at [679, 210] on button "Cancel" at bounding box center [683, 204] width 48 height 26
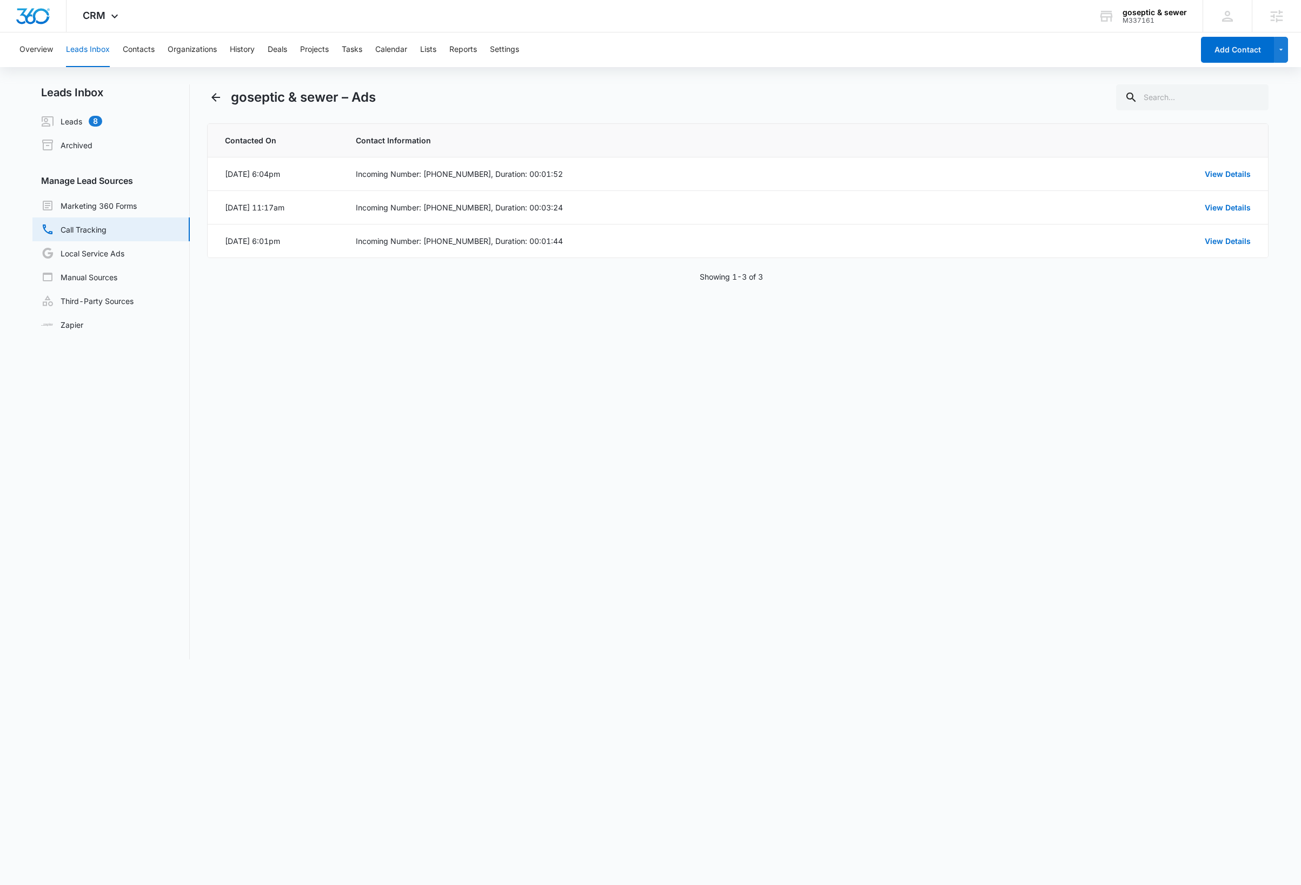
click at [960, 567] on div "goseptic & sewer – Ads Contacted On Contact Information Sep 25, 2025 at 6:04pm …" at bounding box center [738, 371] width 1062 height 575
click at [622, 514] on div "goseptic & sewer – Ads Contacted On Contact Information Sep 25, 2025 at 6:04pm …" at bounding box center [738, 371] width 1062 height 575
click at [116, 19] on icon at bounding box center [114, 18] width 13 height 13
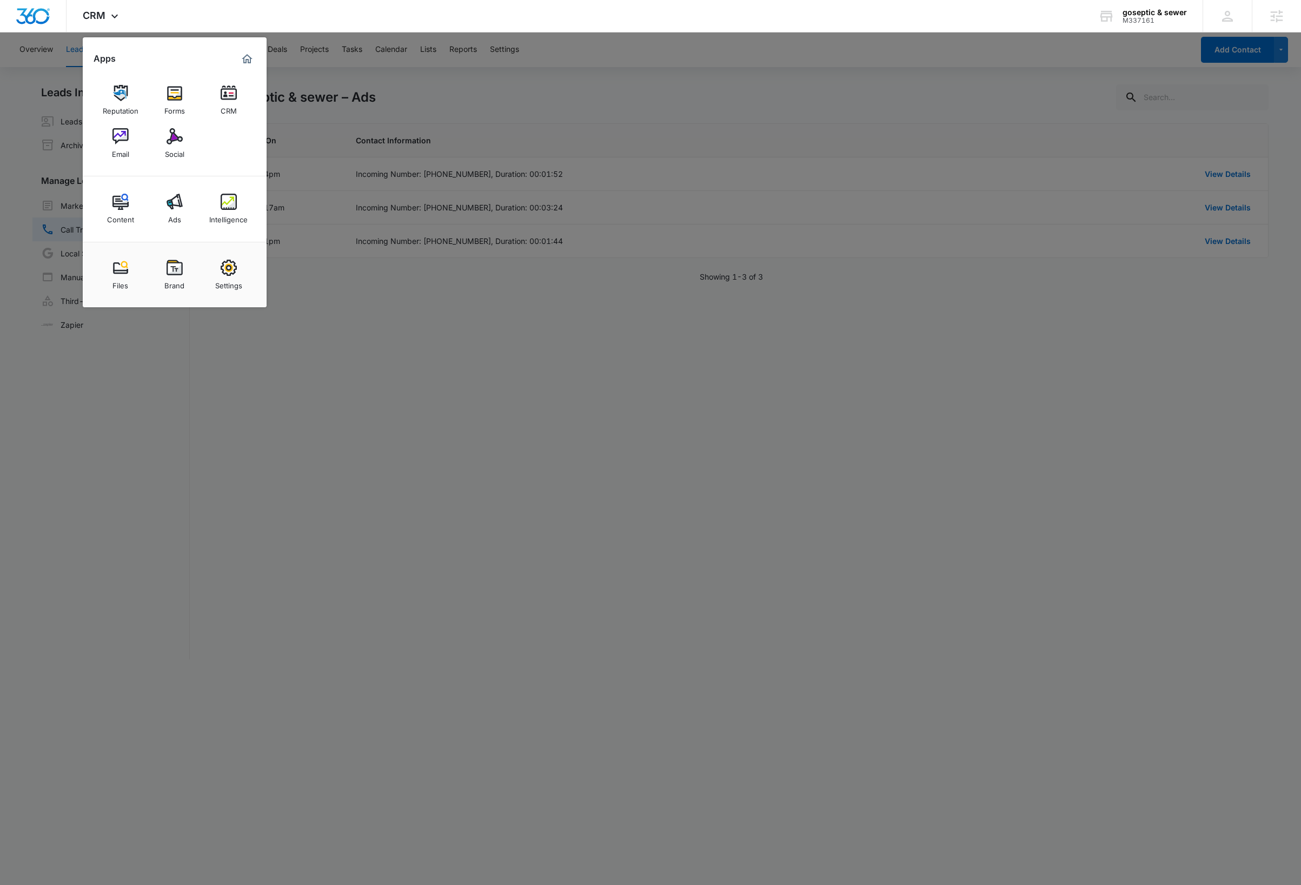
click at [313, 422] on div at bounding box center [650, 442] width 1301 height 885
